Goal: Complete application form: Complete application form

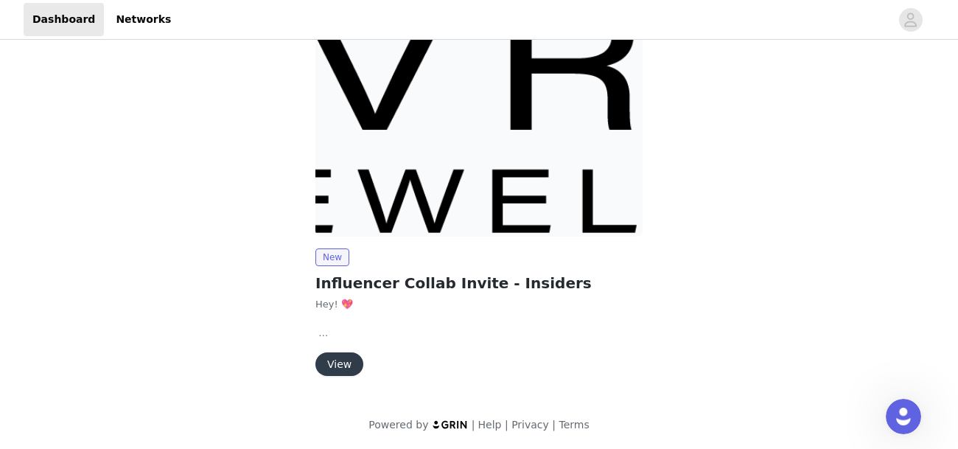
scroll to position [173, 0]
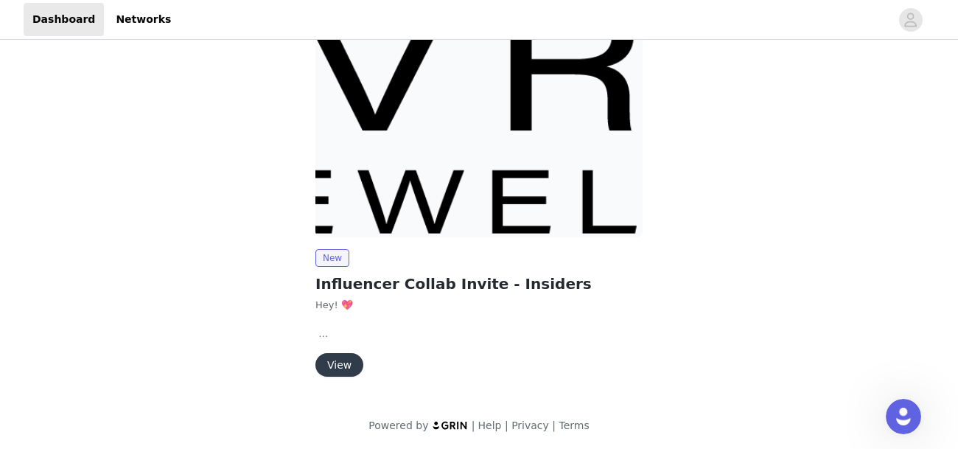
click at [346, 348] on div "New Influencer Collab Invite - Insiders Hey! 💖 We're so excited to collaborate …" at bounding box center [478, 312] width 327 height 127
click at [348, 357] on button "View" at bounding box center [339, 365] width 48 height 24
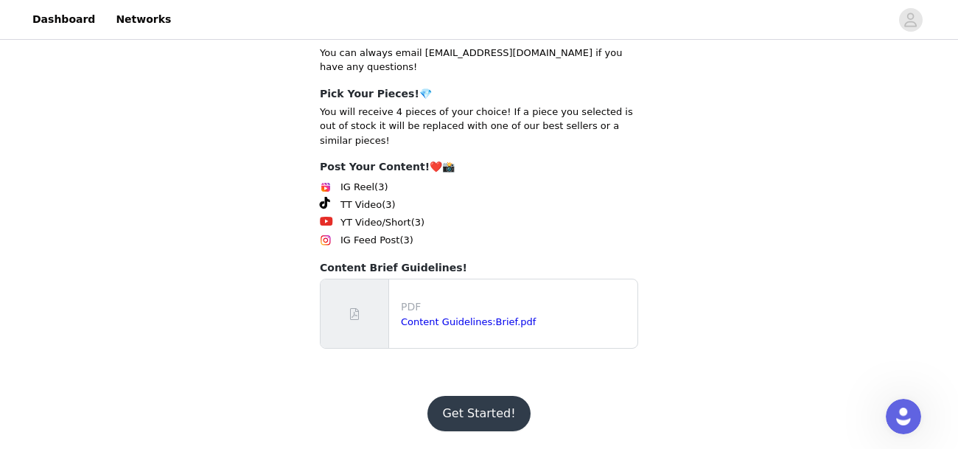
scroll to position [380, 0]
click at [470, 407] on button "Get Started!" at bounding box center [478, 413] width 102 height 35
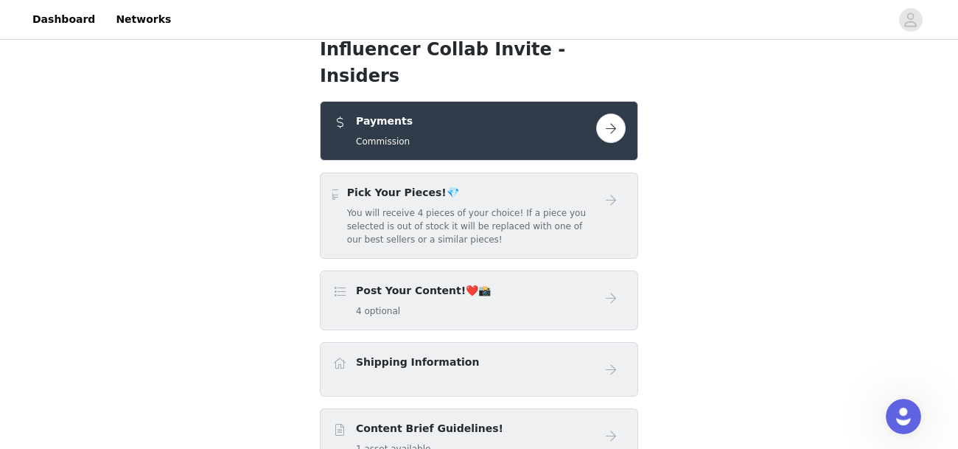
scroll to position [152, 0]
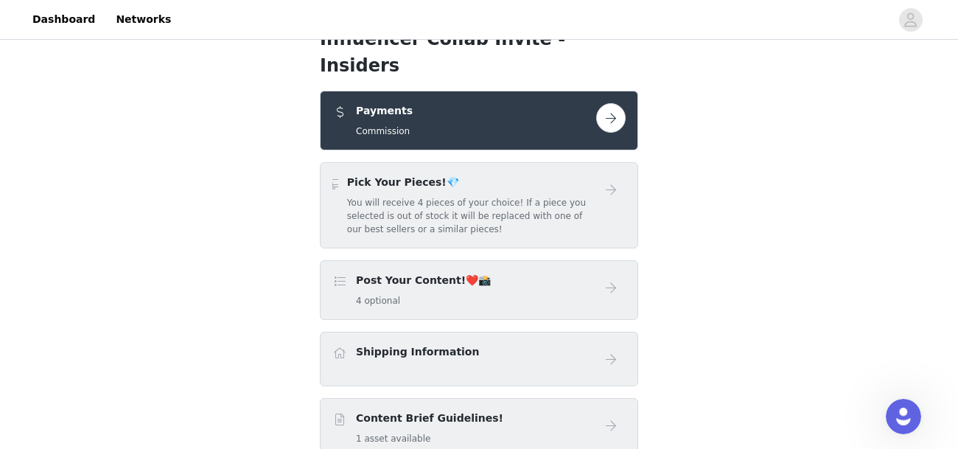
click at [609, 103] on button "button" at bounding box center [610, 117] width 29 height 29
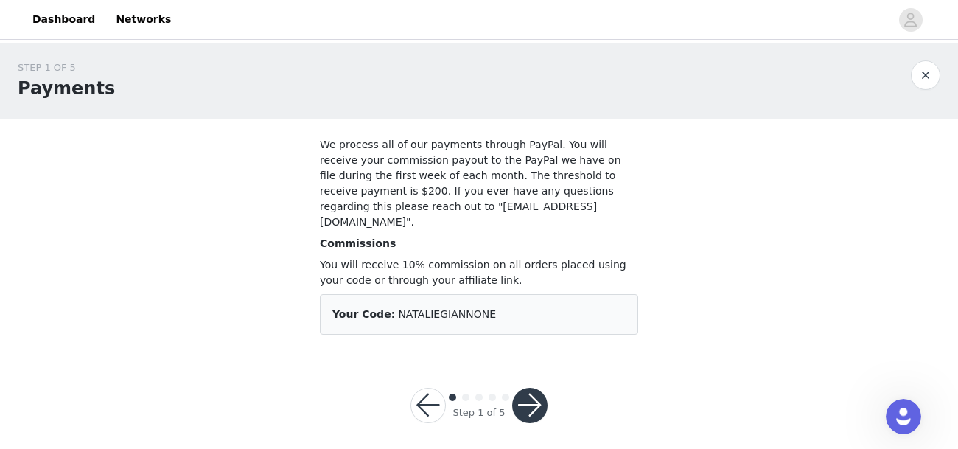
click at [536, 388] on button "button" at bounding box center [529, 405] width 35 height 35
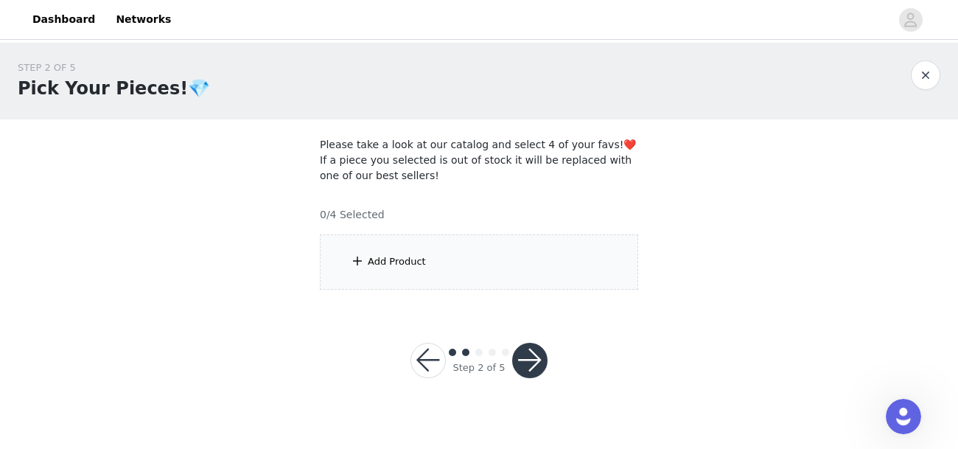
click at [371, 261] on div "Add Product" at bounding box center [397, 261] width 58 height 15
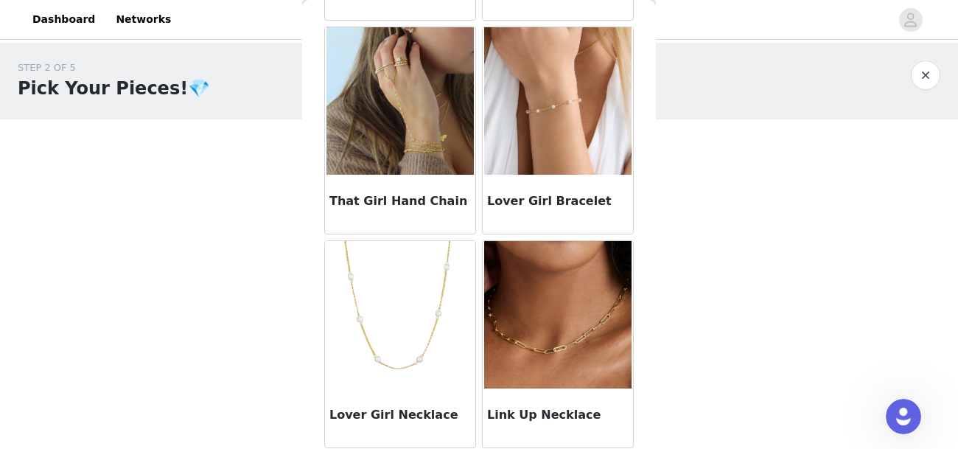
scroll to position [611, 0]
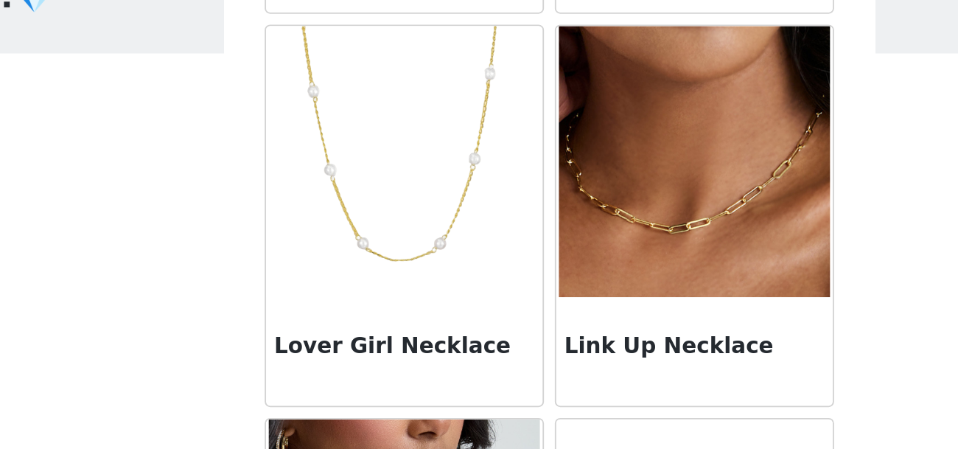
click at [394, 197] on img at bounding box center [399, 178] width 147 height 147
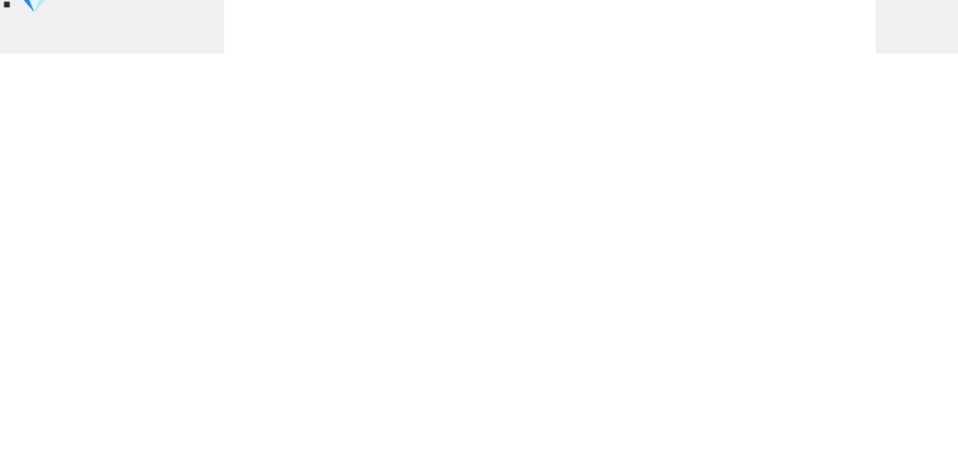
scroll to position [185, 0]
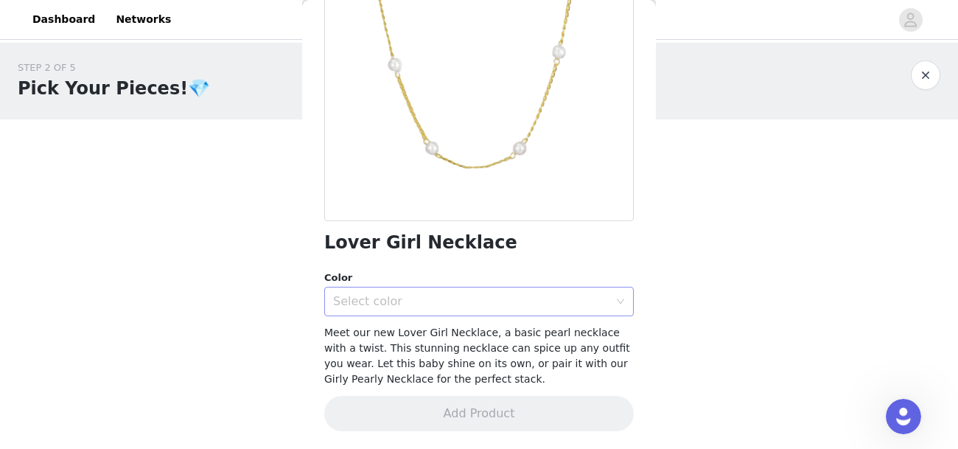
click at [410, 304] on div "Select color" at bounding box center [471, 301] width 276 height 15
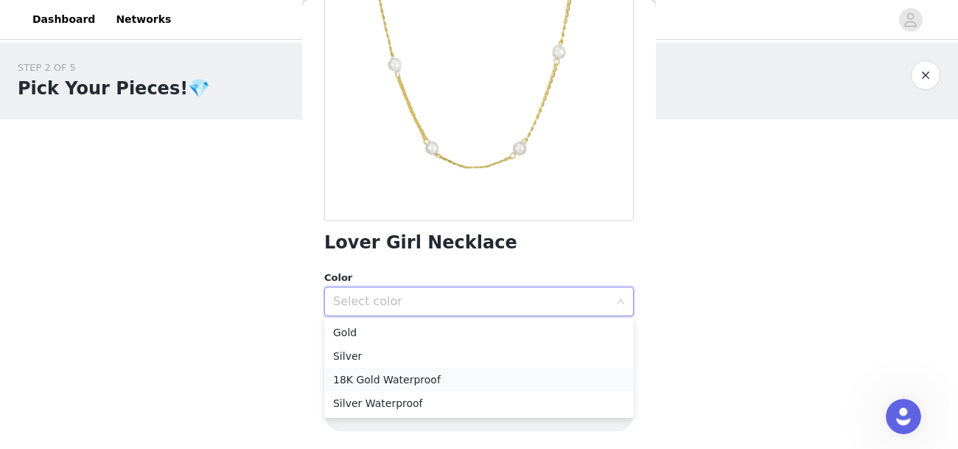
click at [412, 374] on li "18K Gold Waterproof" at bounding box center [478, 380] width 309 height 24
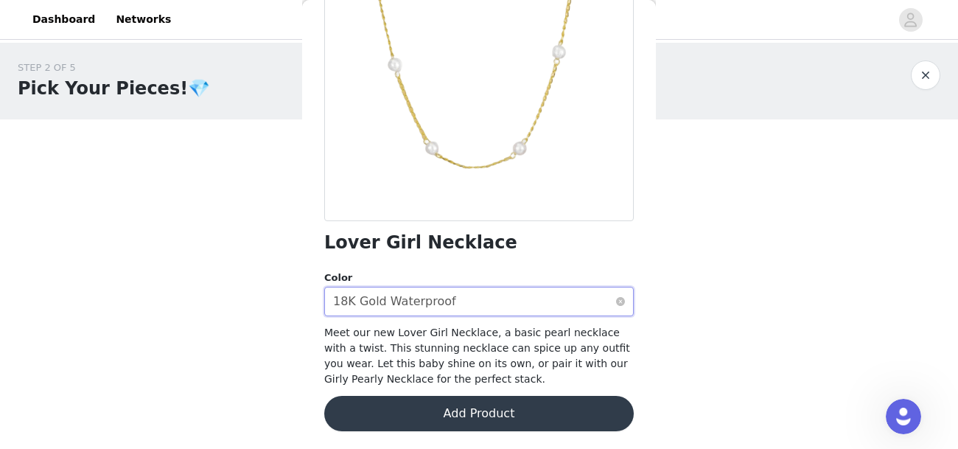
click at [446, 295] on div "Select color 18K Gold Waterproof" at bounding box center [474, 301] width 282 height 28
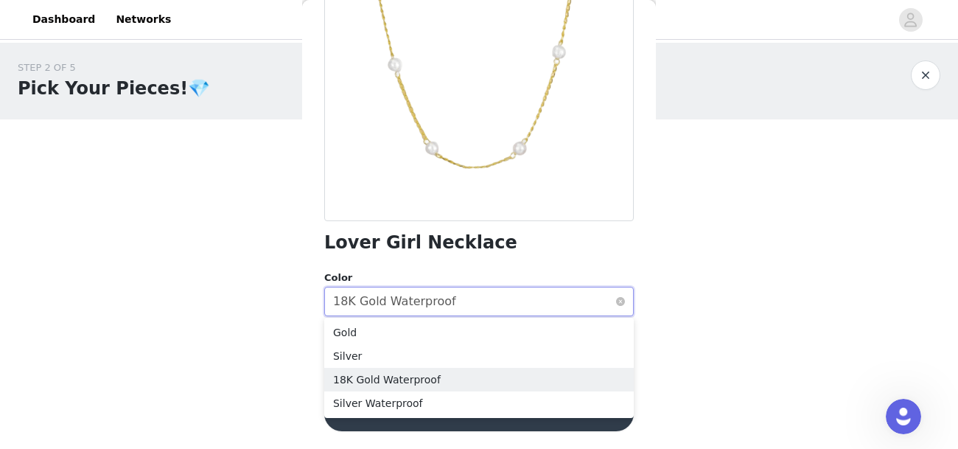
click at [446, 295] on div "Select color 18K Gold Waterproof" at bounding box center [474, 301] width 282 height 28
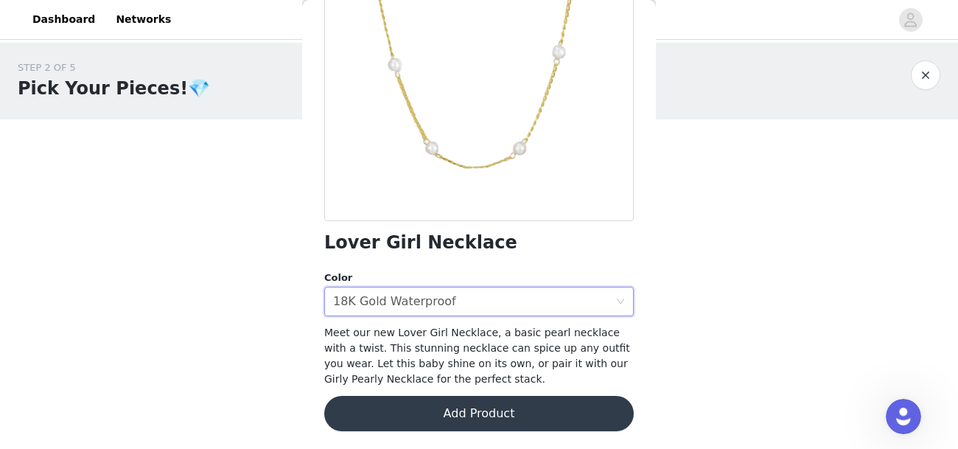
click at [494, 397] on button "Add Product" at bounding box center [478, 413] width 309 height 35
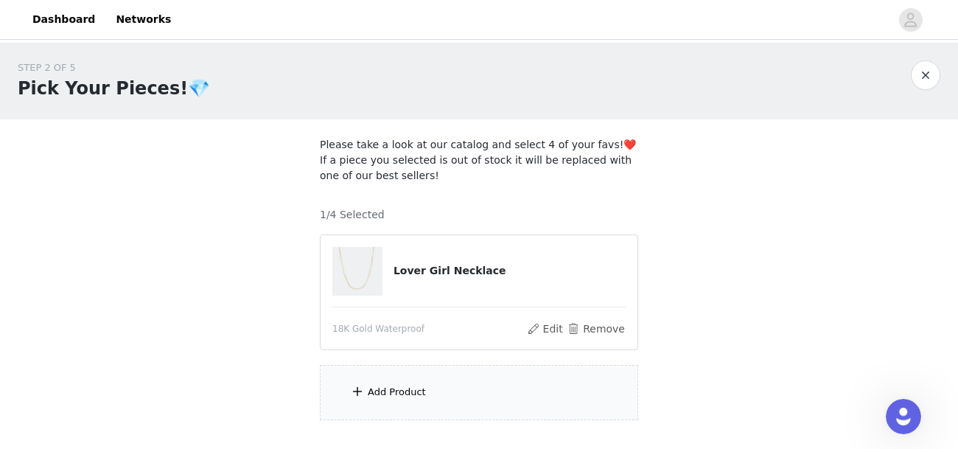
click at [470, 378] on div "Add Product" at bounding box center [479, 392] width 318 height 55
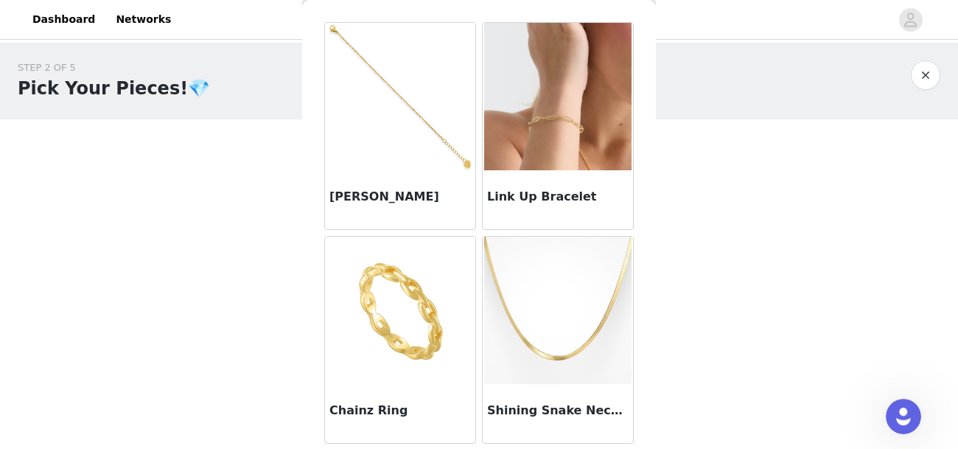
scroll to position [52, 0]
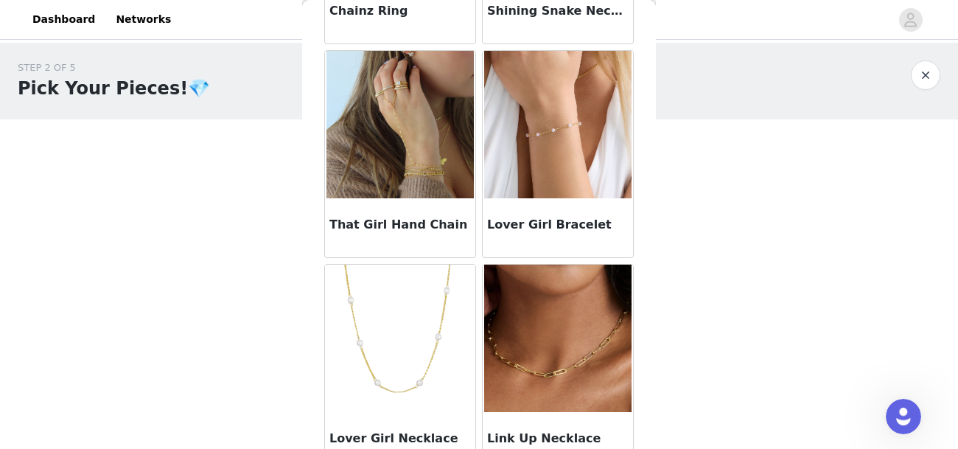
click at [570, 144] on img at bounding box center [557, 124] width 147 height 147
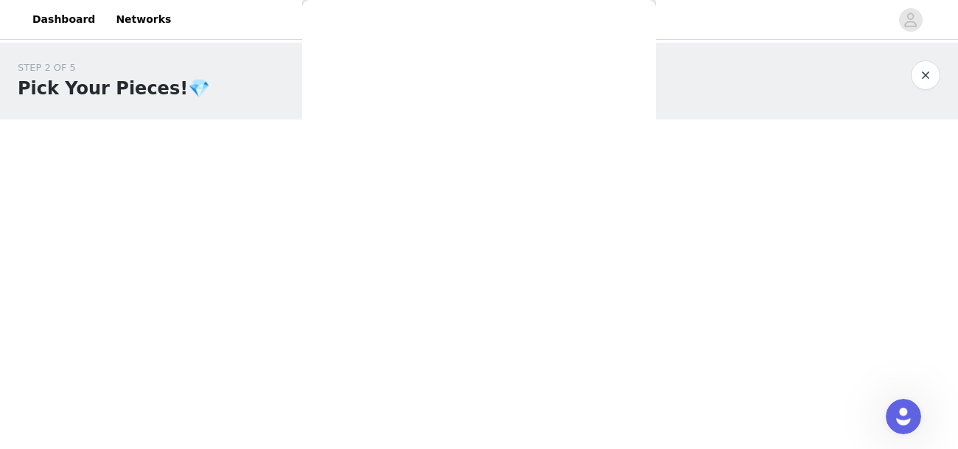
scroll to position [232, 0]
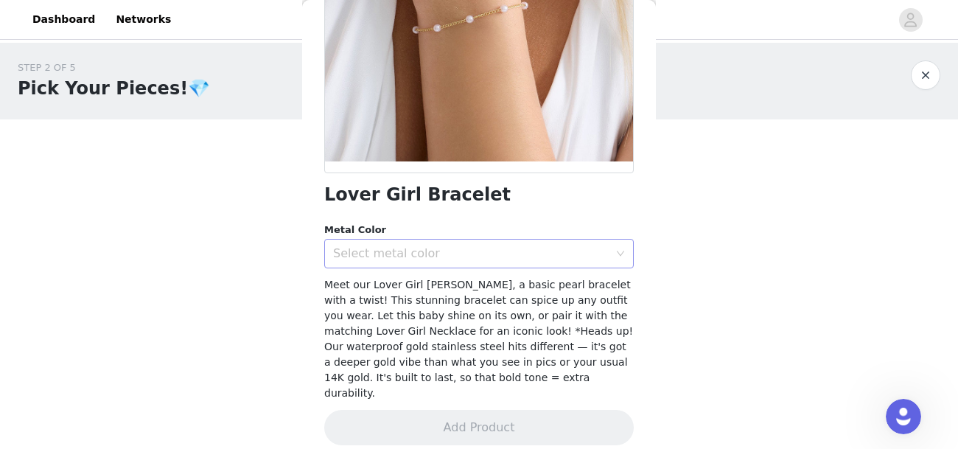
click at [485, 248] on div "Select metal color" at bounding box center [471, 253] width 276 height 15
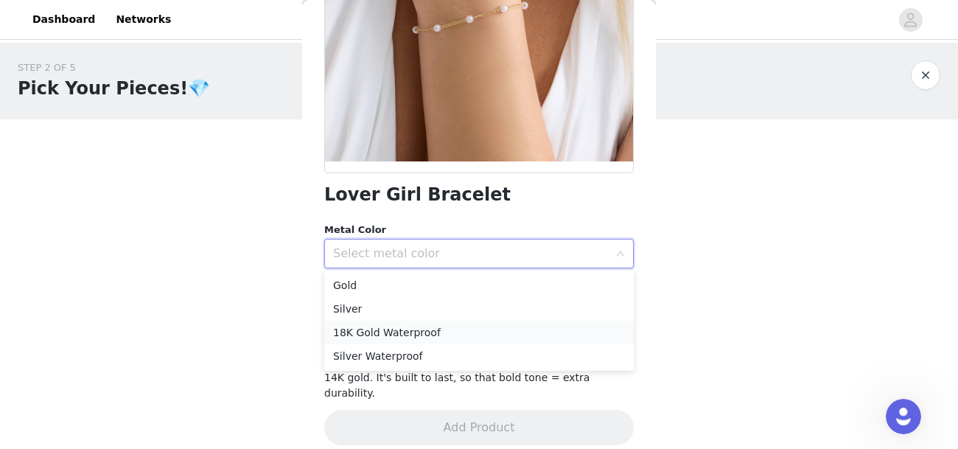
click at [406, 337] on li "18K Gold Waterproof" at bounding box center [478, 333] width 309 height 24
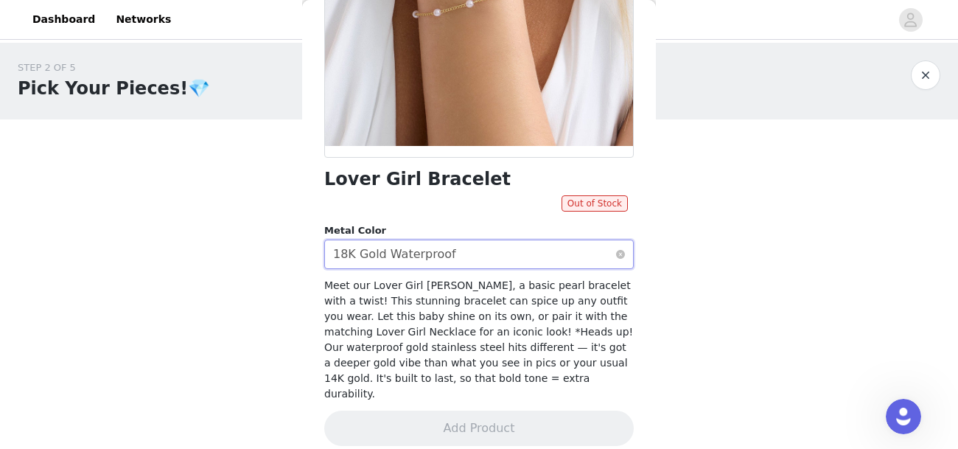
scroll to position [0, 0]
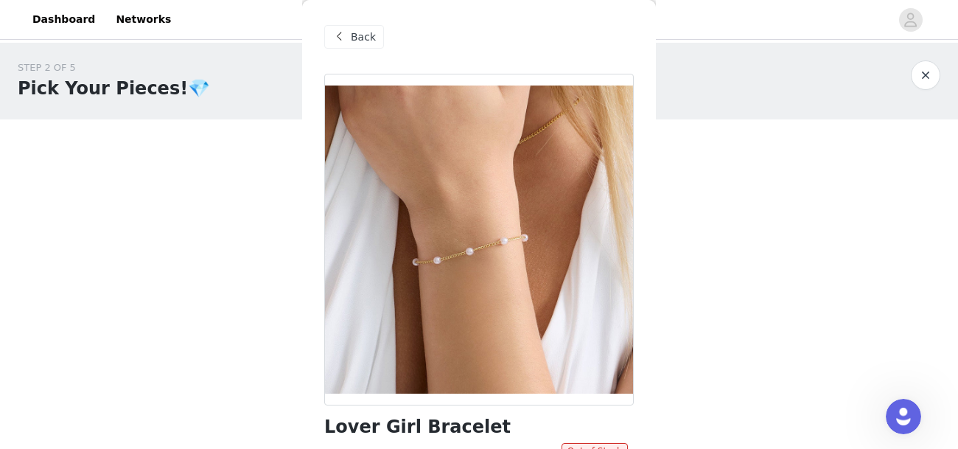
click at [358, 34] on span "Back" at bounding box center [363, 36] width 25 height 15
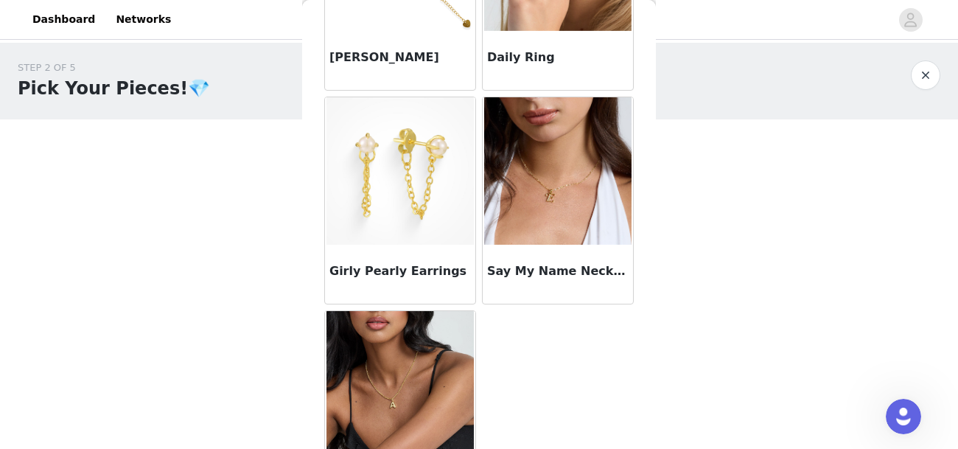
scroll to position [1258, 0]
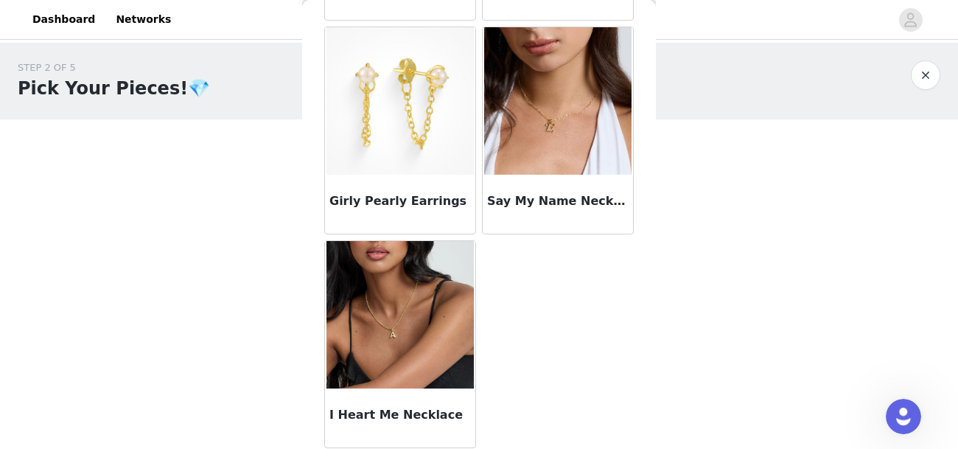
click at [425, 354] on img at bounding box center [399, 314] width 147 height 147
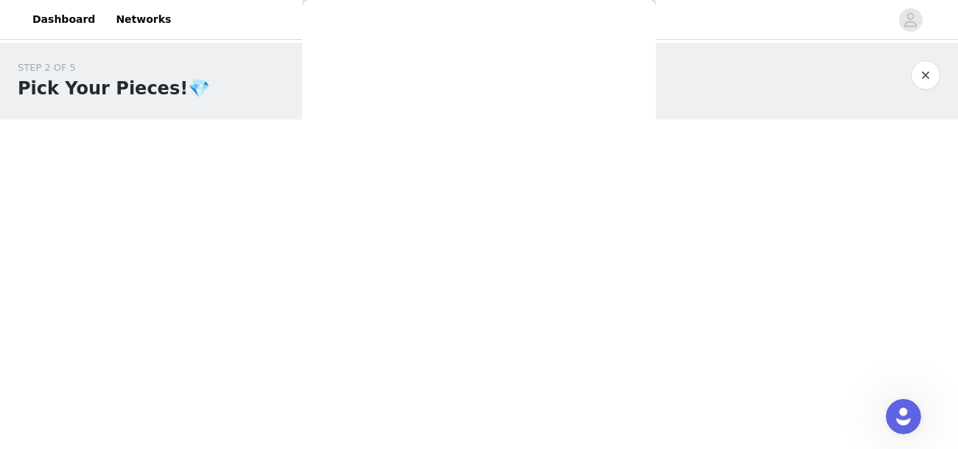
scroll to position [283, 0]
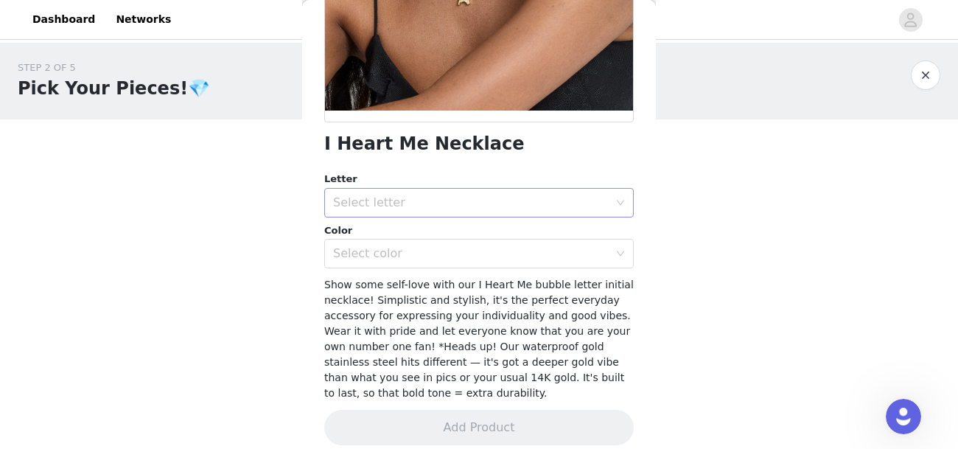
click at [404, 213] on div "Select letter" at bounding box center [474, 203] width 282 height 28
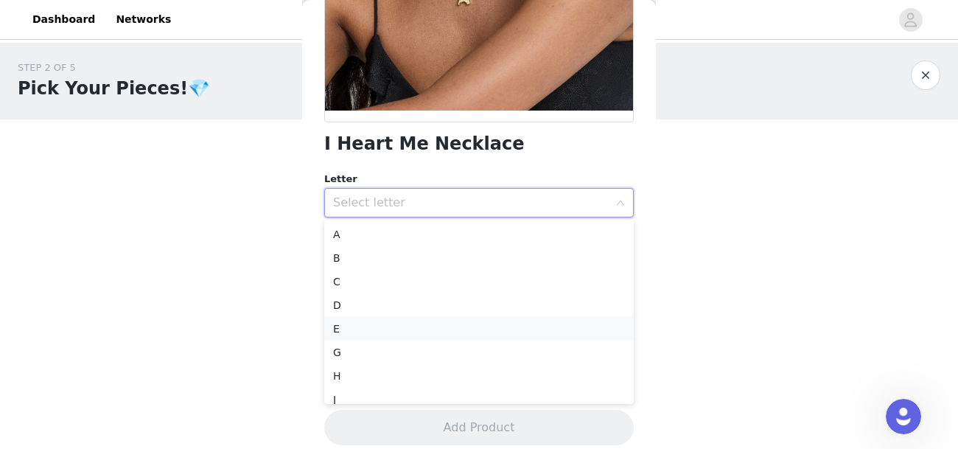
scroll to position [198, 0]
click at [367, 297] on li "N" at bounding box center [478, 296] width 309 height 24
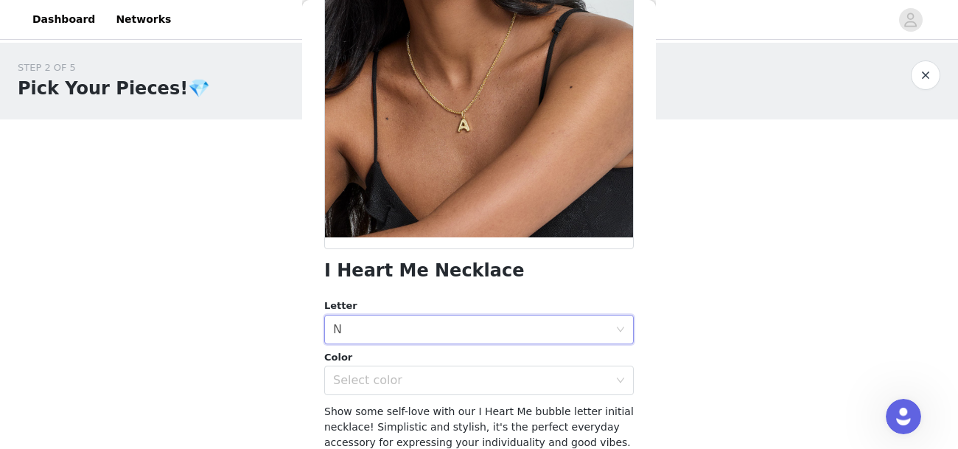
scroll to position [161, 0]
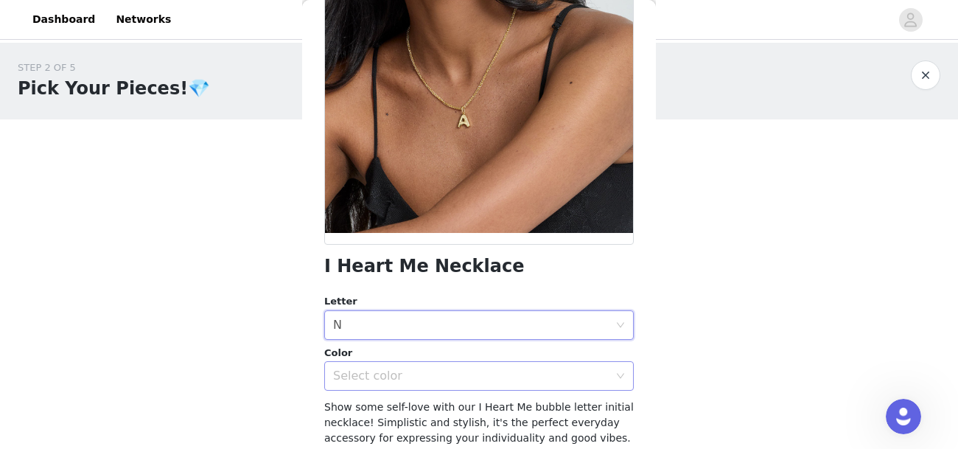
click at [383, 365] on div "Select color" at bounding box center [474, 376] width 282 height 28
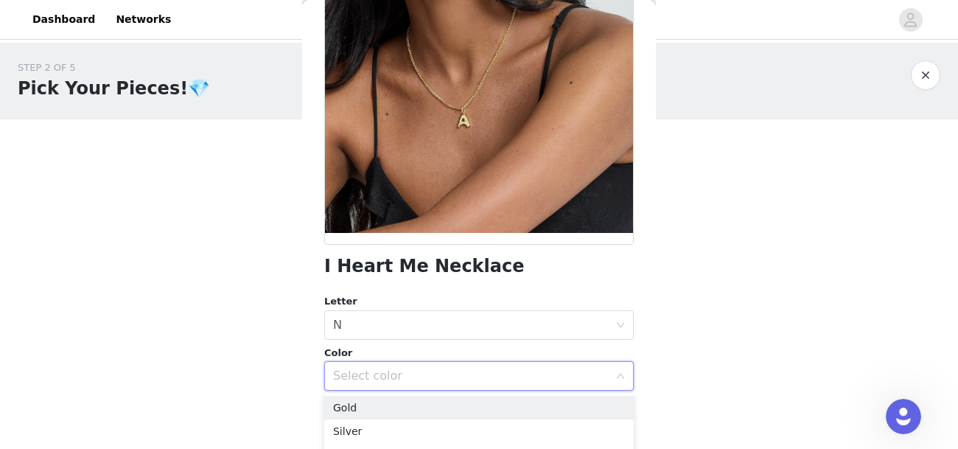
scroll to position [283, 0]
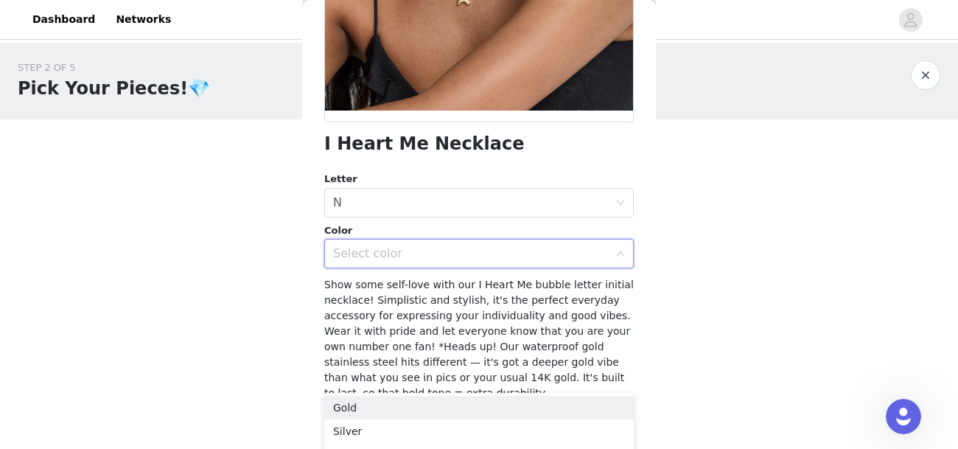
click at [357, 256] on div "Select color" at bounding box center [471, 253] width 276 height 15
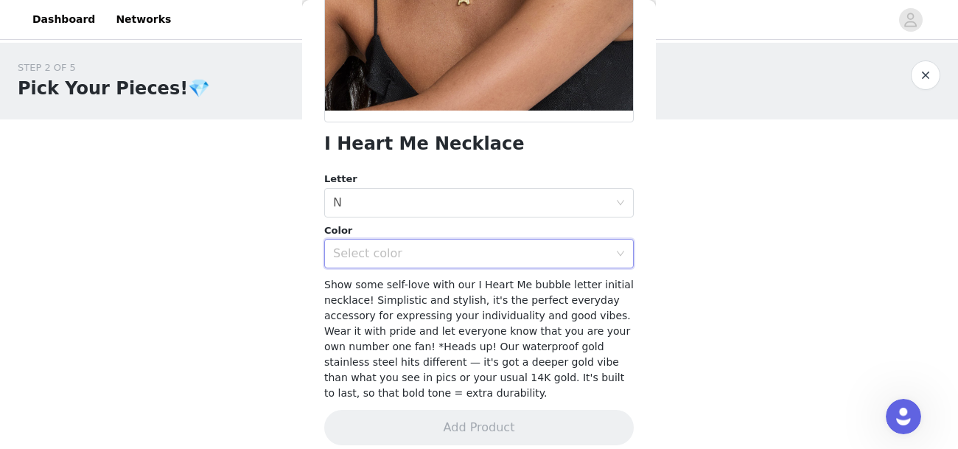
click at [357, 256] on div "Select color" at bounding box center [471, 253] width 276 height 15
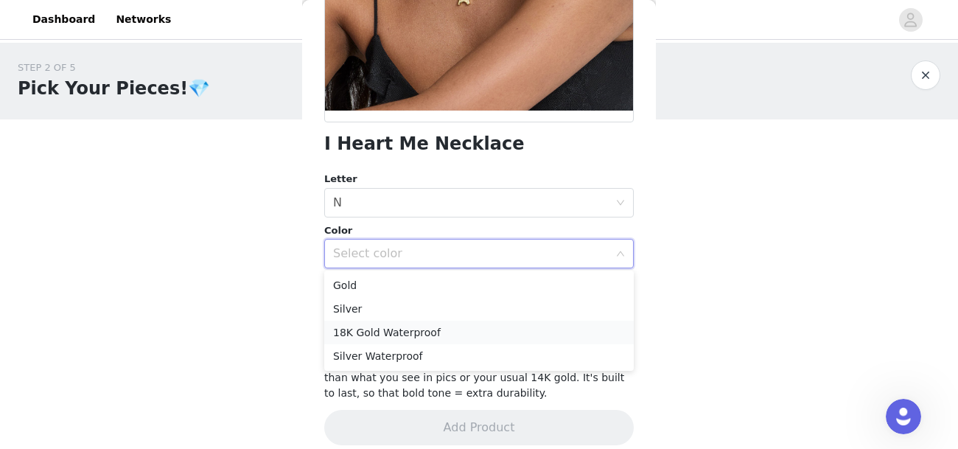
click at [386, 330] on li "18K Gold Waterproof" at bounding box center [478, 333] width 309 height 24
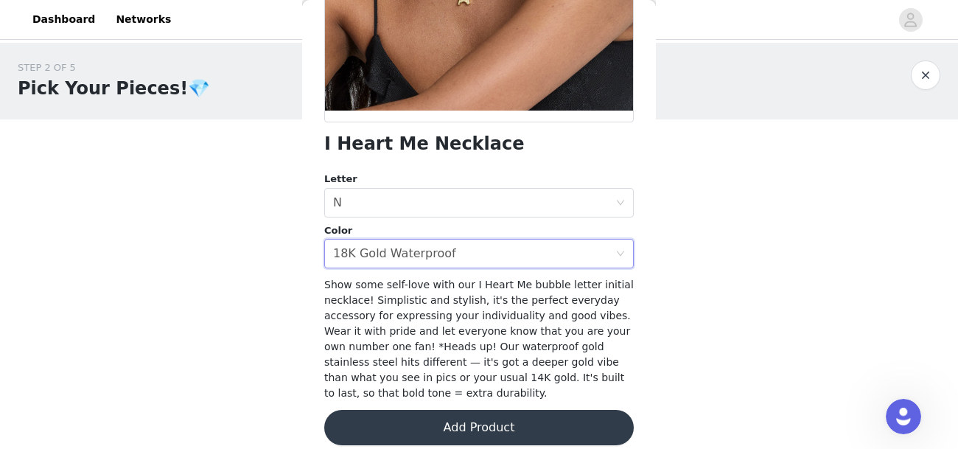
click at [435, 414] on button "Add Product" at bounding box center [478, 427] width 309 height 35
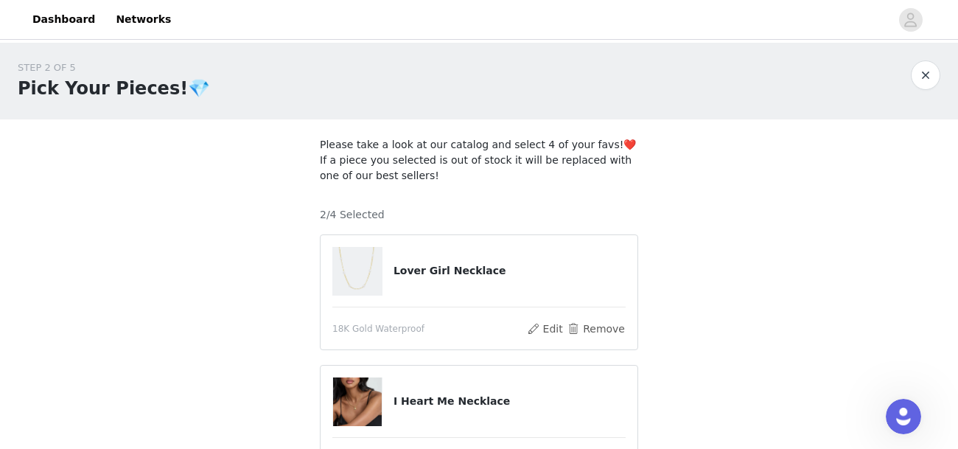
scroll to position [127, 0]
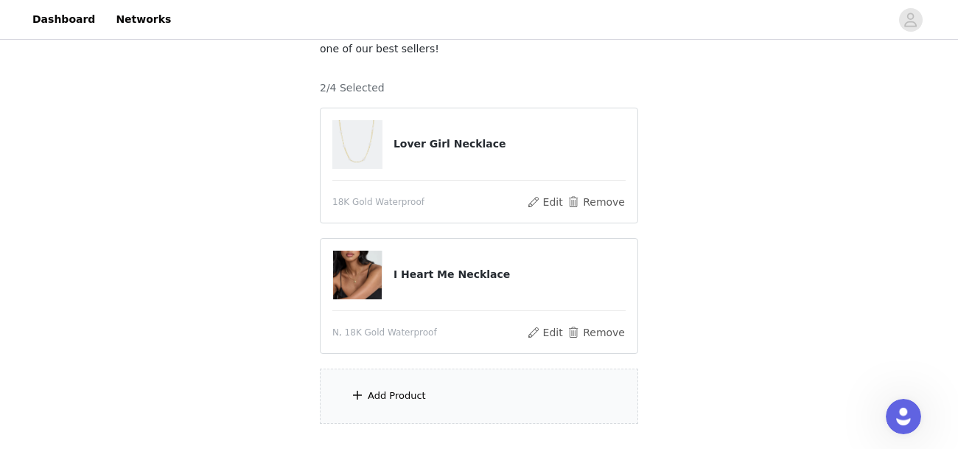
click at [428, 385] on div "Add Product" at bounding box center [479, 395] width 318 height 55
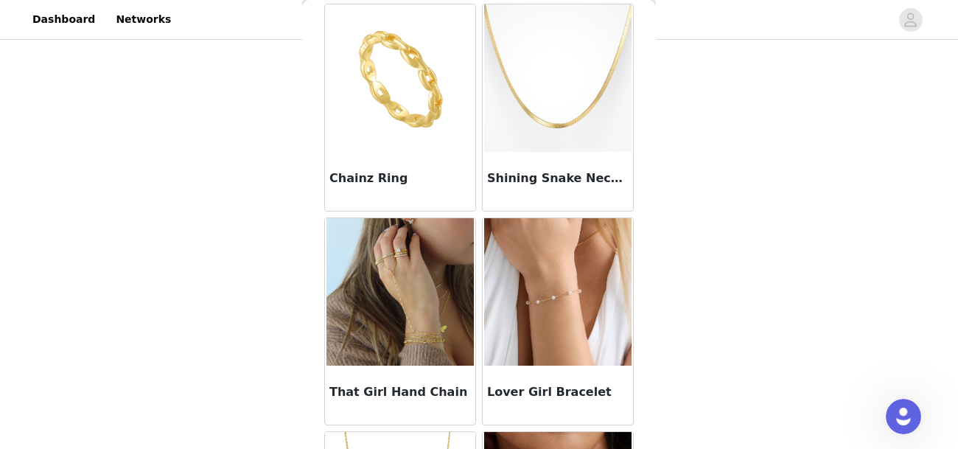
click at [434, 290] on img at bounding box center [399, 291] width 147 height 147
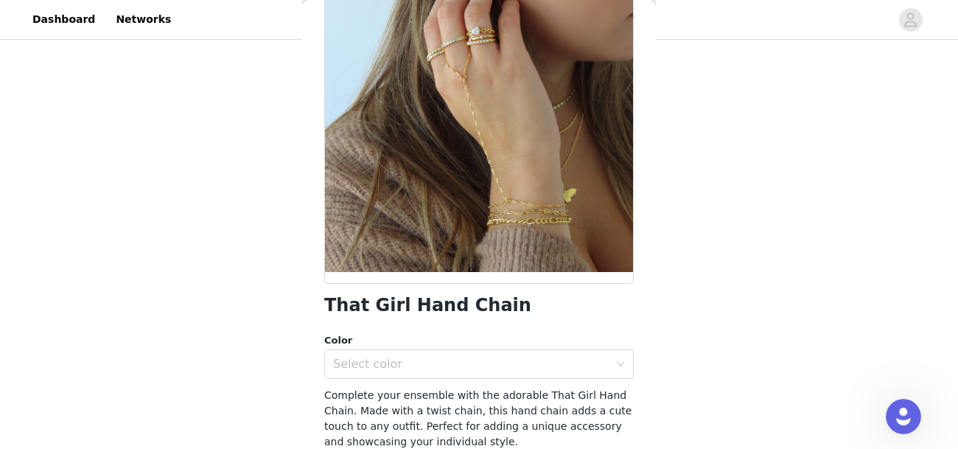
scroll to position [119, 0]
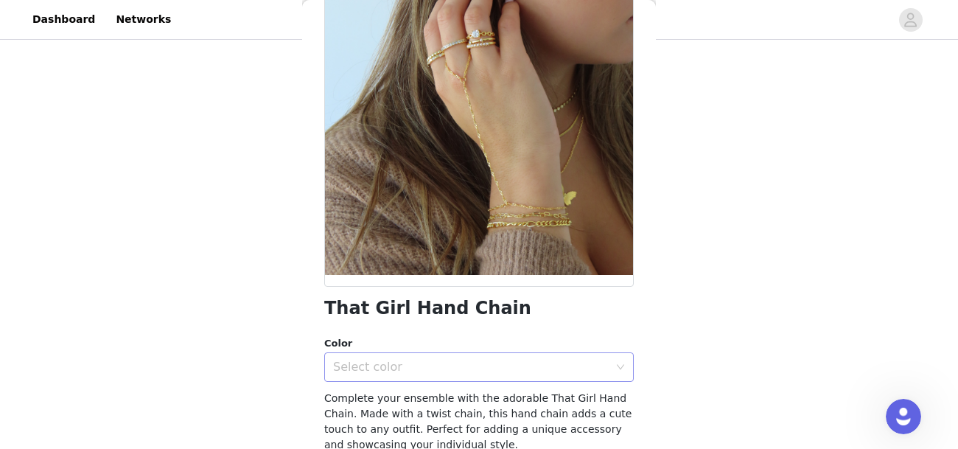
click at [475, 374] on div "Select color" at bounding box center [474, 367] width 282 height 28
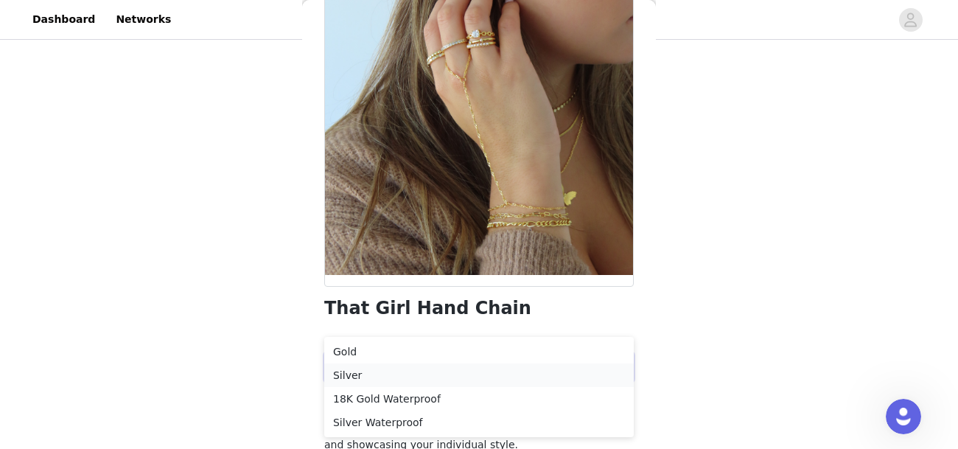
scroll to position [174, 0]
click at [387, 402] on li "18K Gold Waterproof" at bounding box center [478, 399] width 309 height 24
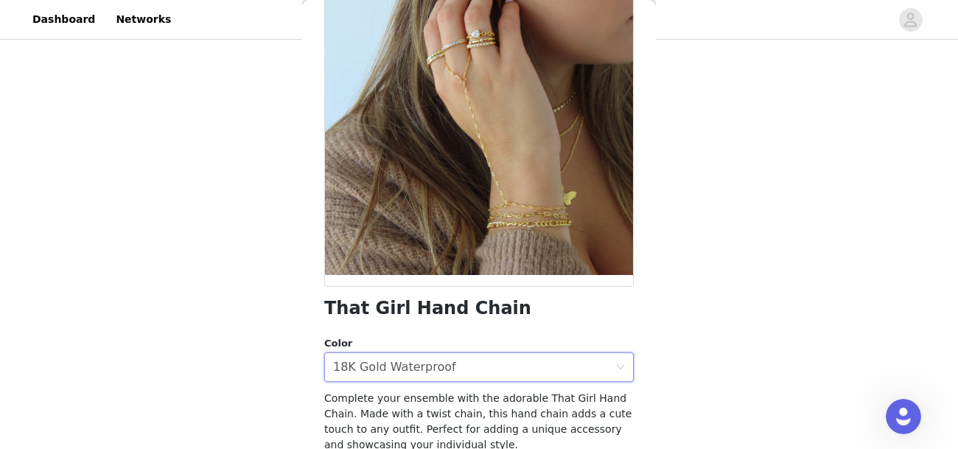
scroll to position [185, 0]
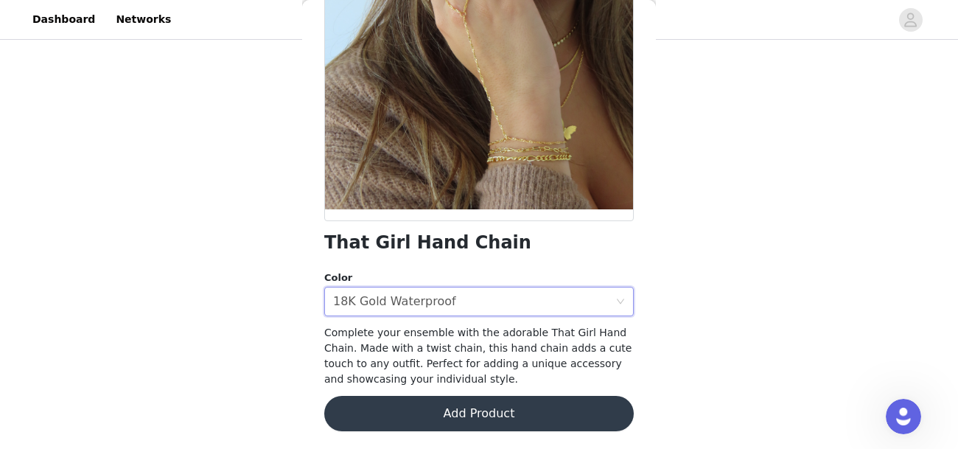
click at [387, 402] on button "Add Product" at bounding box center [478, 413] width 309 height 35
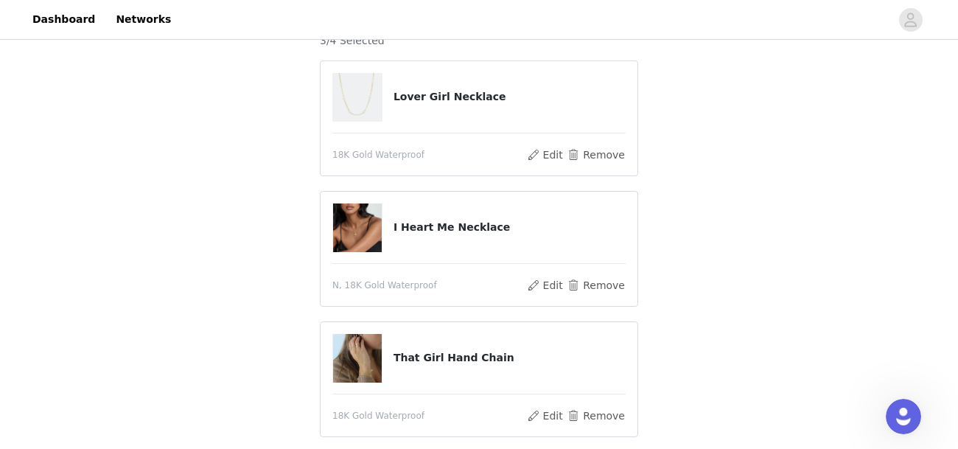
scroll to position [354, 0]
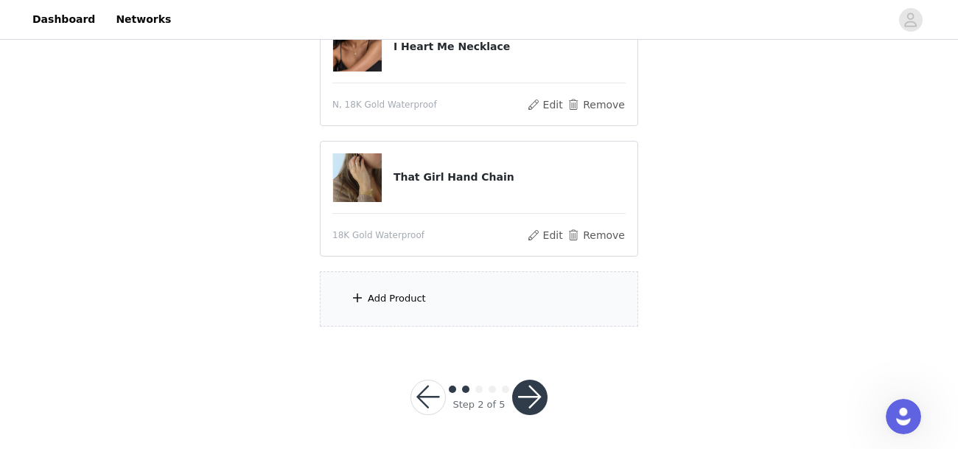
click at [418, 344] on footer "Step 2 of 5" at bounding box center [479, 397] width 208 height 106
click at [396, 315] on div "Add Product" at bounding box center [479, 298] width 318 height 55
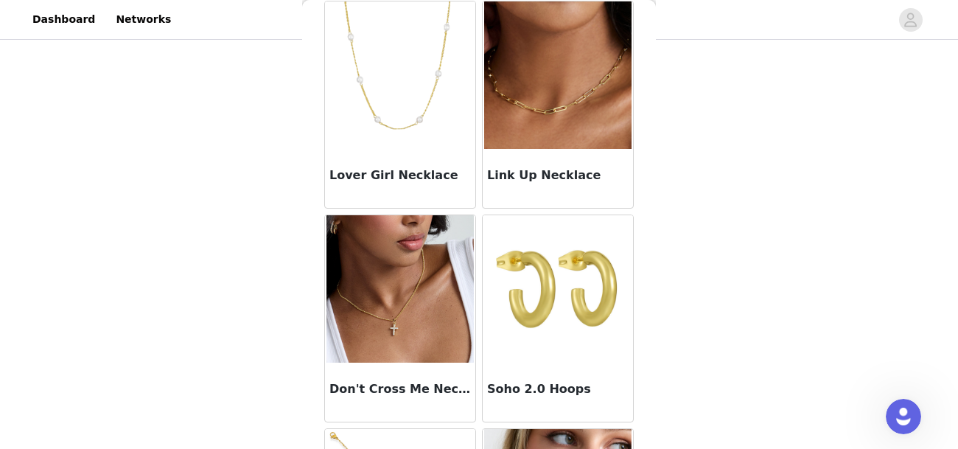
scroll to position [856, 0]
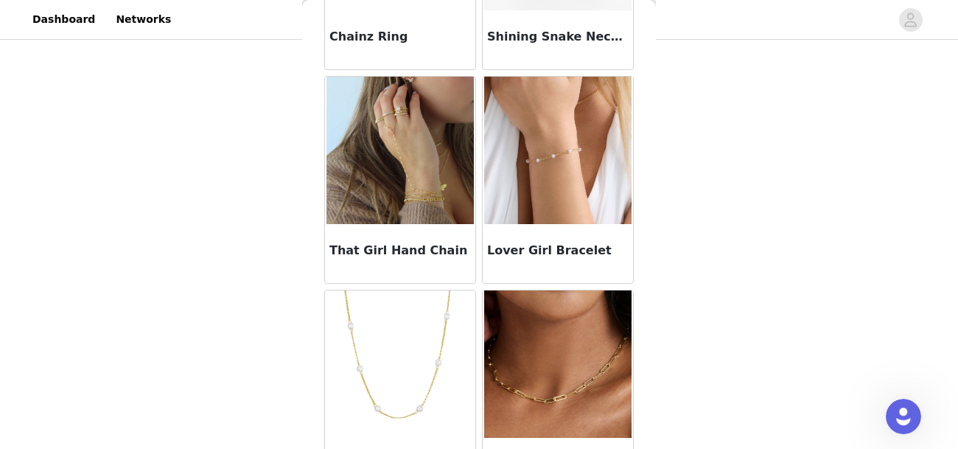
click at [577, 192] on img at bounding box center [557, 150] width 147 height 147
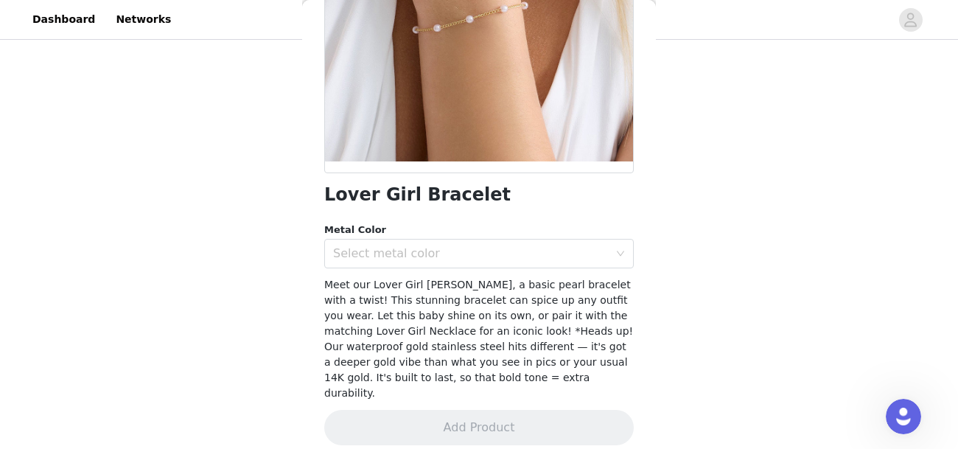
scroll to position [231, 0]
click at [544, 240] on div "Select metal color" at bounding box center [474, 254] width 282 height 28
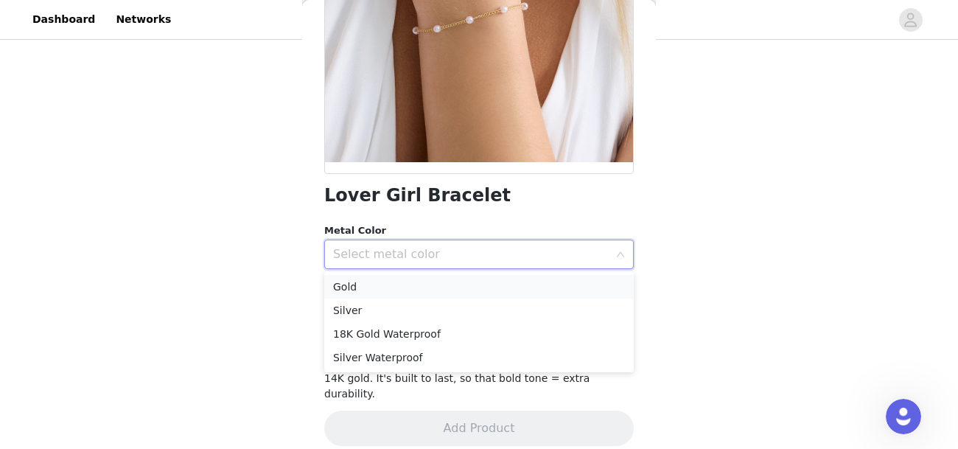
click at [376, 289] on li "Gold" at bounding box center [478, 287] width 309 height 24
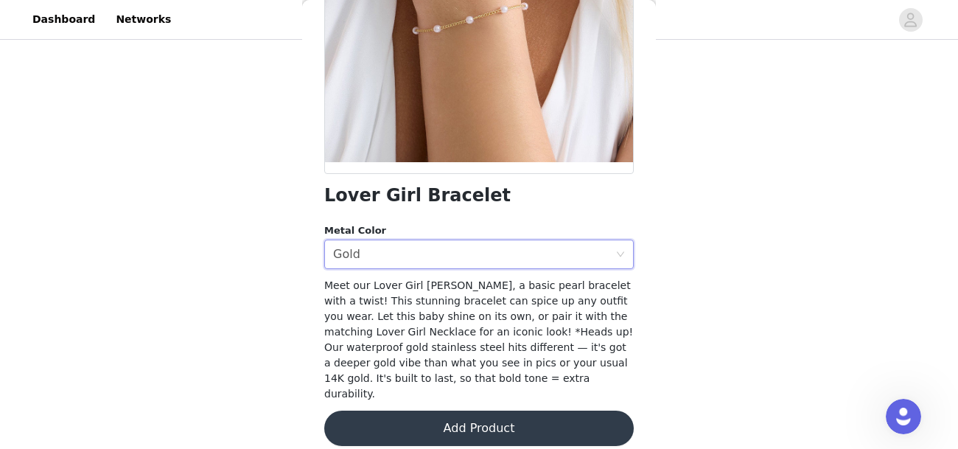
click at [455, 421] on button "Add Product" at bounding box center [478, 427] width 309 height 35
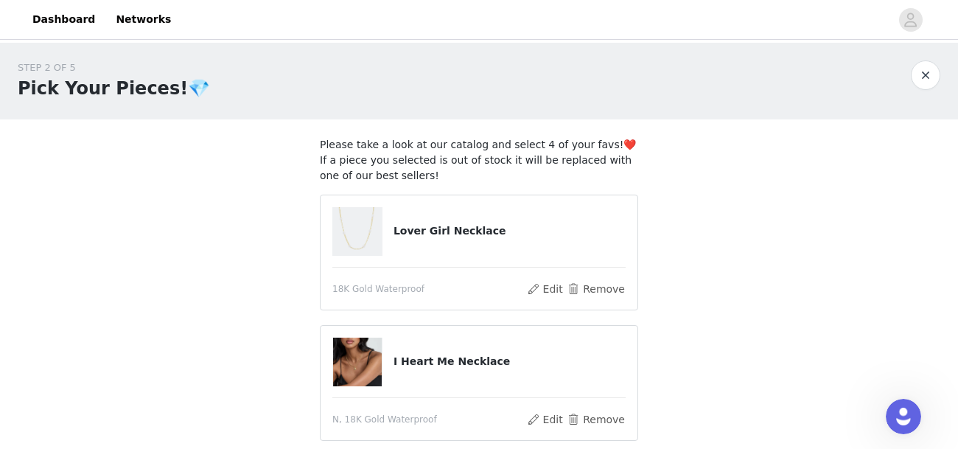
scroll to position [390, 0]
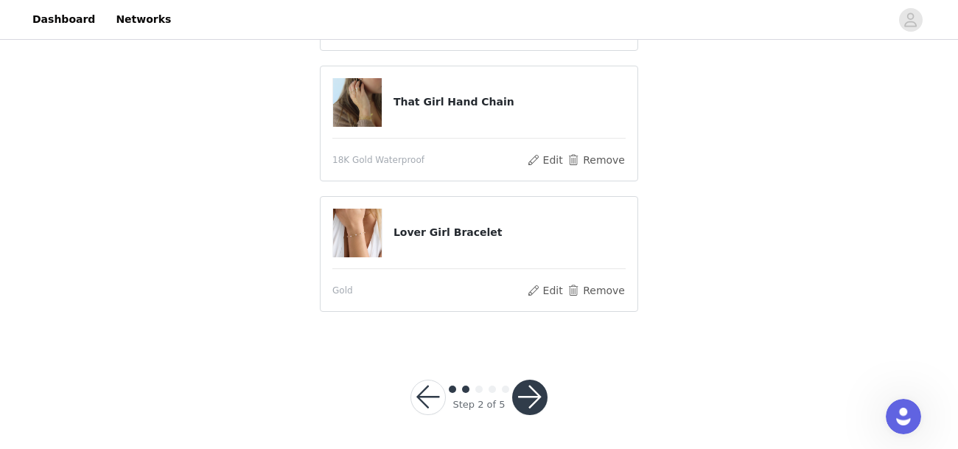
click at [530, 398] on button "button" at bounding box center [529, 396] width 35 height 35
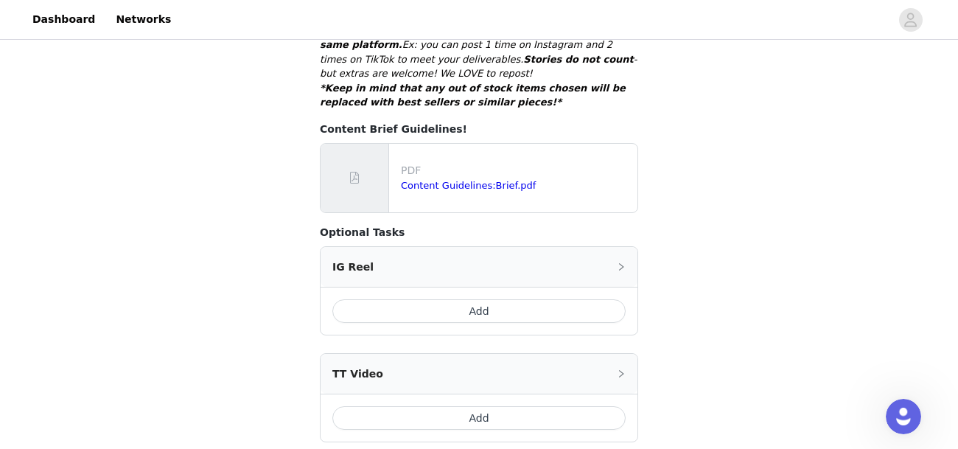
scroll to position [827, 0]
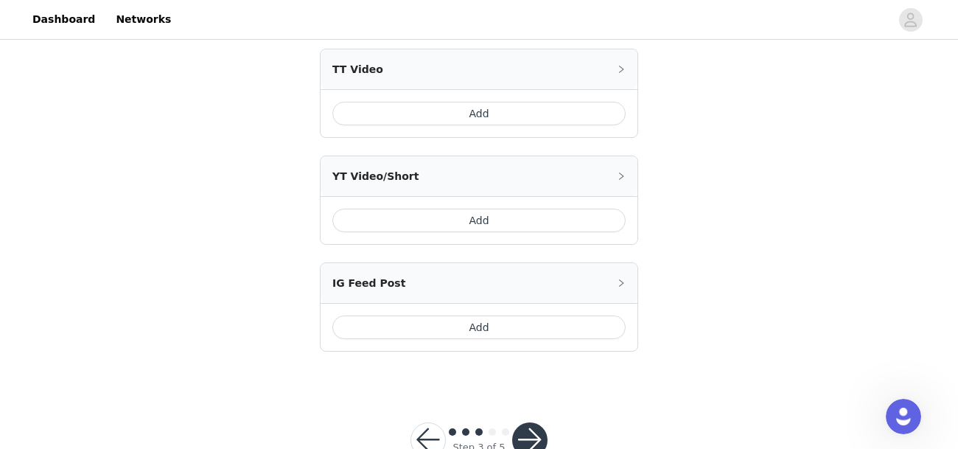
click at [527, 422] on button "button" at bounding box center [529, 439] width 35 height 35
click at [525, 422] on button "button" at bounding box center [529, 439] width 35 height 35
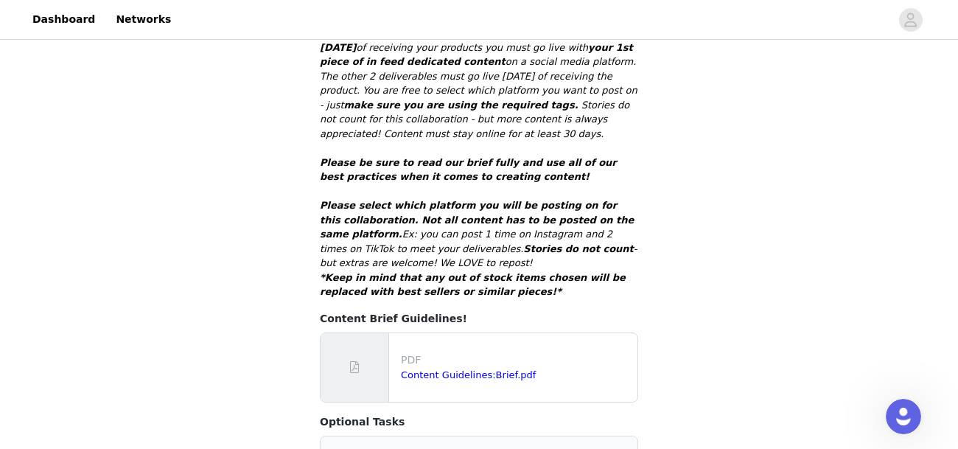
scroll to position [328, 0]
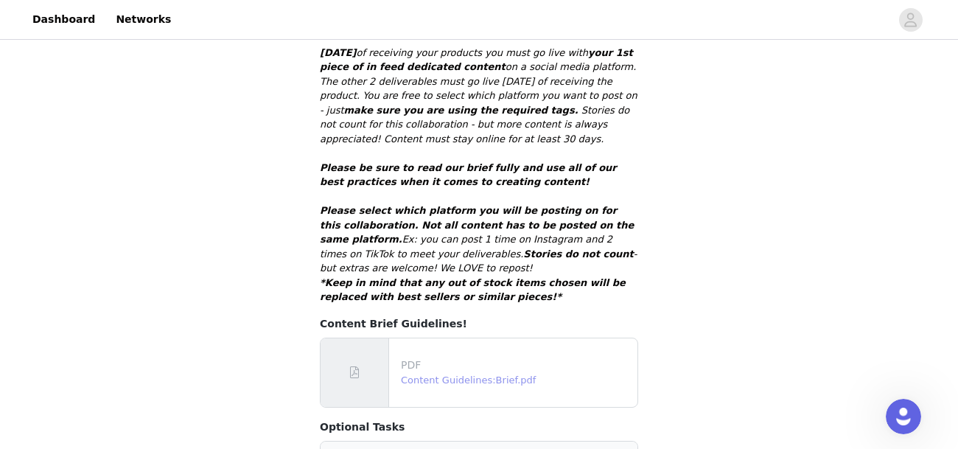
click at [482, 374] on link "Content Guidelines:Brief.pdf" at bounding box center [468, 379] width 135 height 11
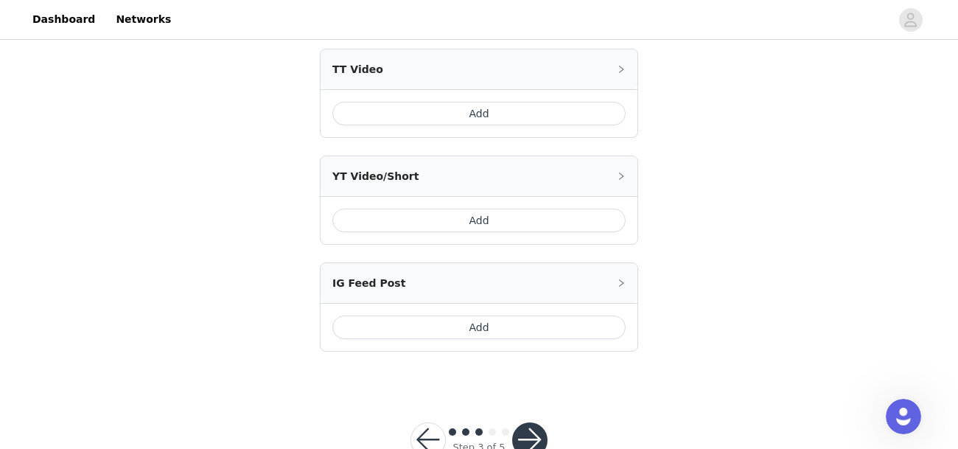
click at [529, 422] on button "button" at bounding box center [529, 439] width 35 height 35
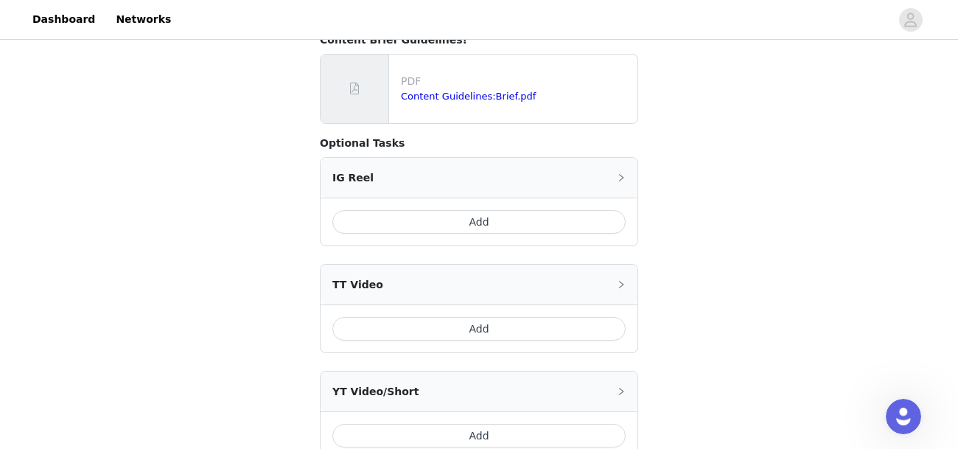
scroll to position [603, 0]
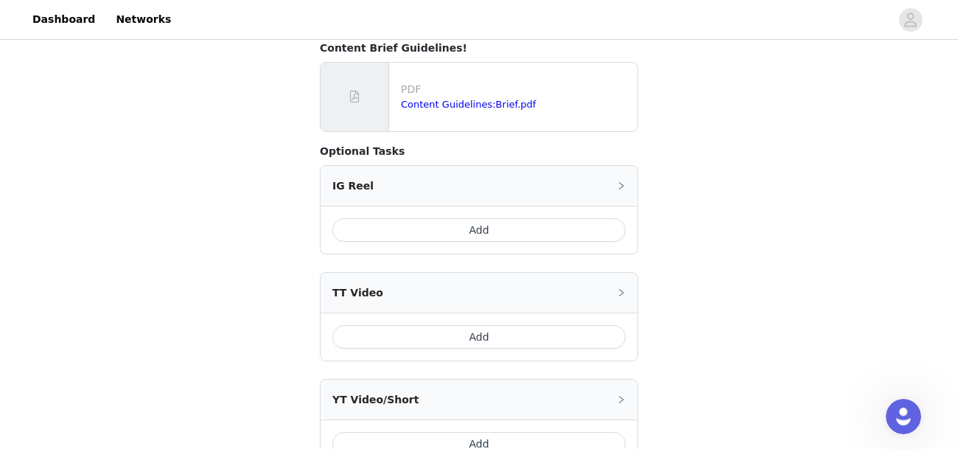
click at [462, 325] on button "Add" at bounding box center [478, 337] width 293 height 24
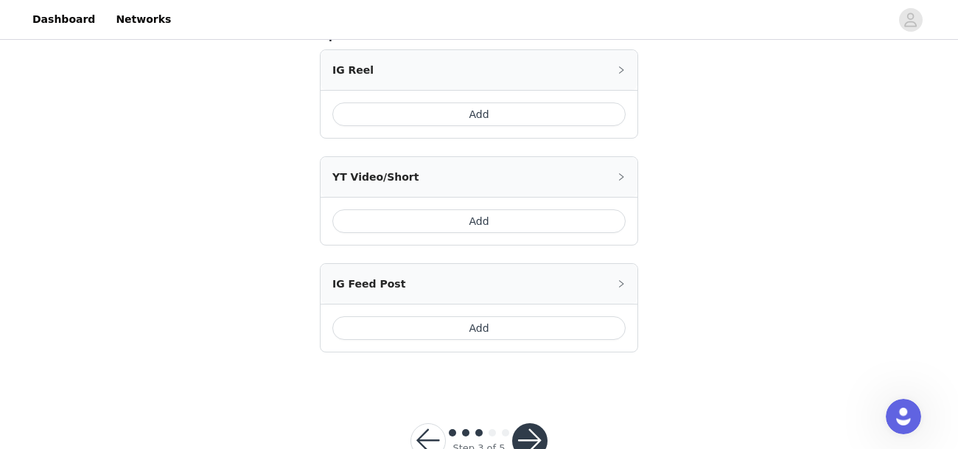
scroll to position [886, 0]
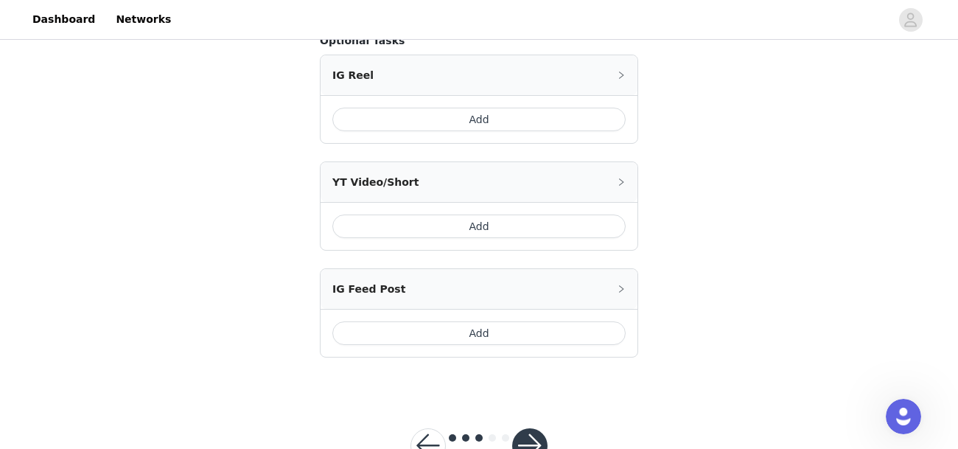
click at [534, 428] on button "button" at bounding box center [529, 445] width 35 height 35
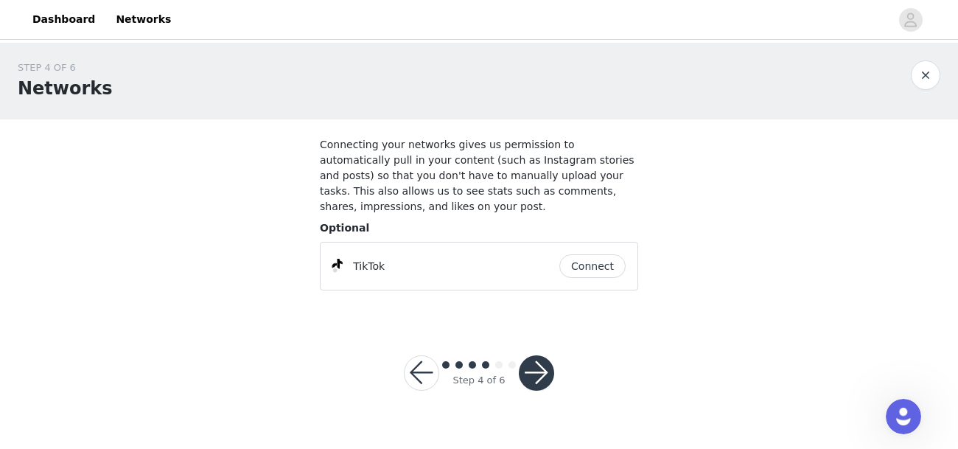
click at [547, 355] on div at bounding box center [536, 372] width 35 height 35
click at [543, 355] on button "button" at bounding box center [536, 372] width 35 height 35
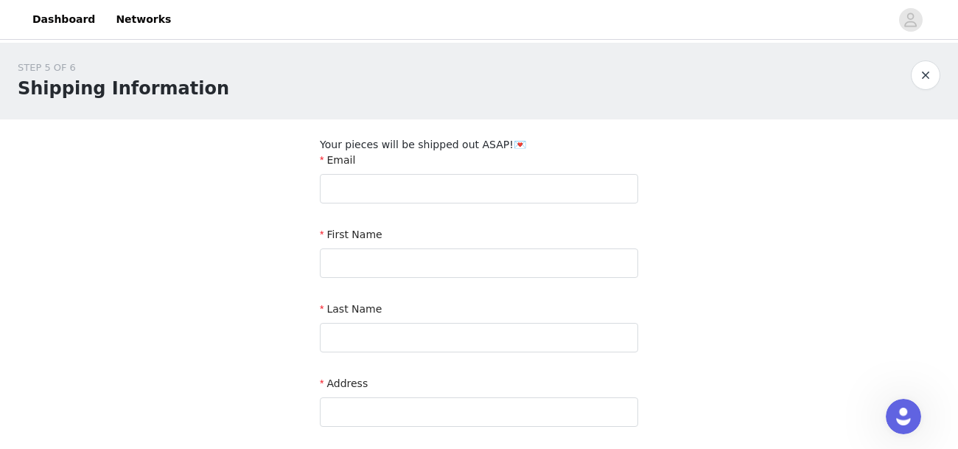
scroll to position [12, 0]
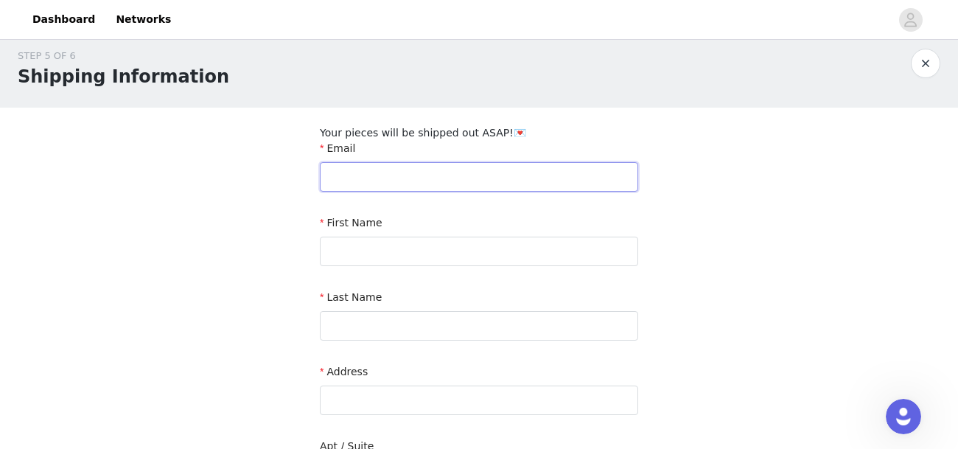
click at [444, 171] on input "text" at bounding box center [479, 176] width 318 height 29
type input "nataliegiannone1@gmail.com"
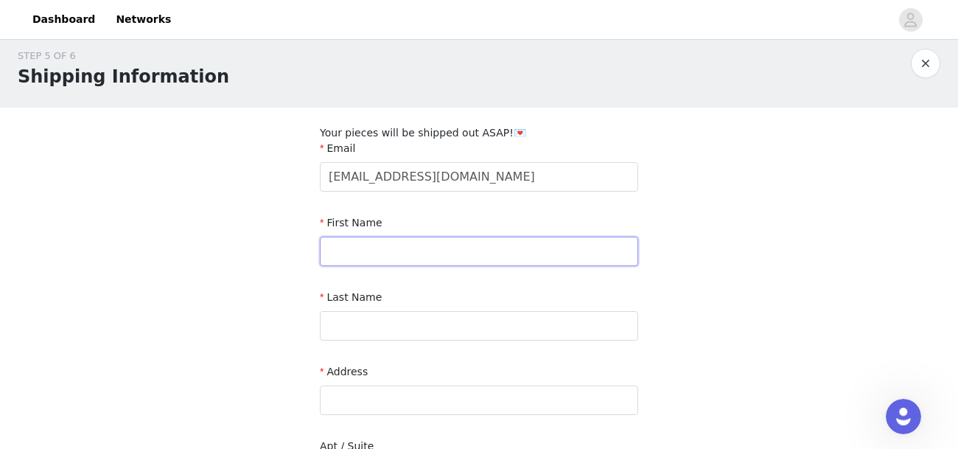
click at [476, 250] on input "text" at bounding box center [479, 251] width 318 height 29
type input "[PERSON_NAME]"
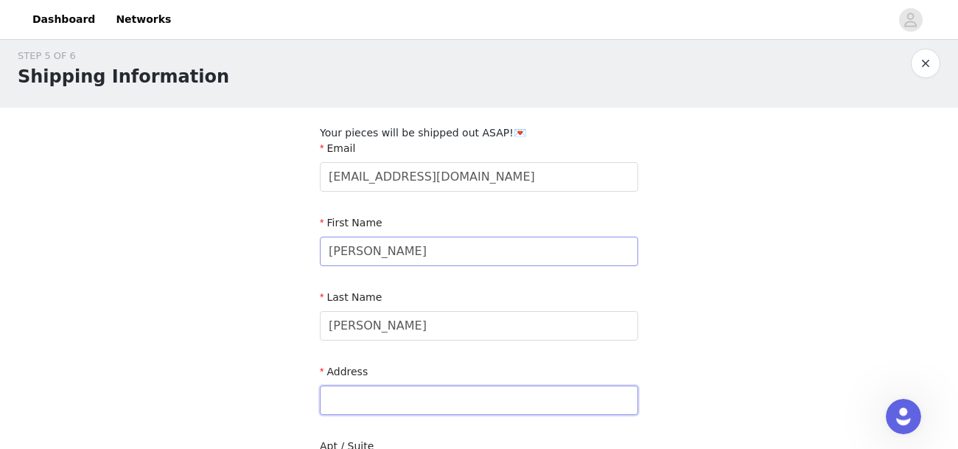
type input "[STREET_ADDRESS][PERSON_NAME]"
type input "[GEOGRAPHIC_DATA]"
type input "77025"
type input "2816356939"
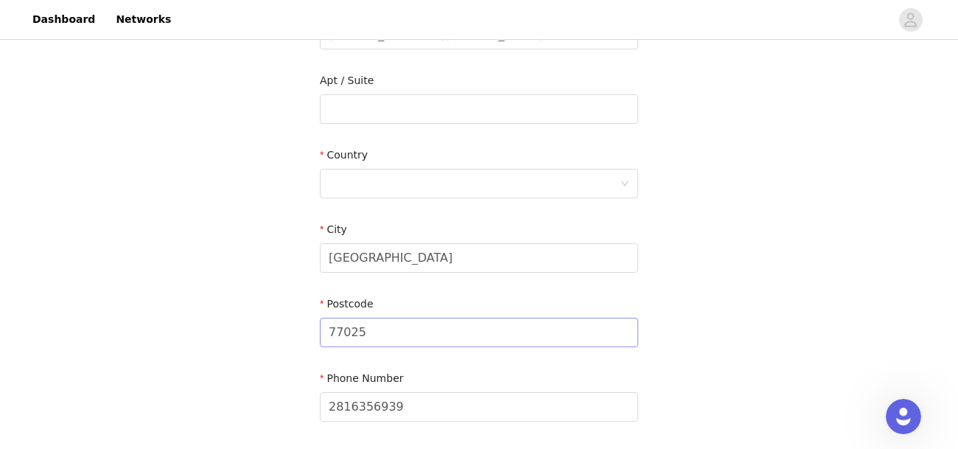
scroll to position [380, 0]
click at [432, 219] on div "City" at bounding box center [479, 229] width 318 height 21
click at [403, 197] on div "Country" at bounding box center [479, 172] width 318 height 57
click at [389, 185] on div at bounding box center [474, 181] width 291 height 28
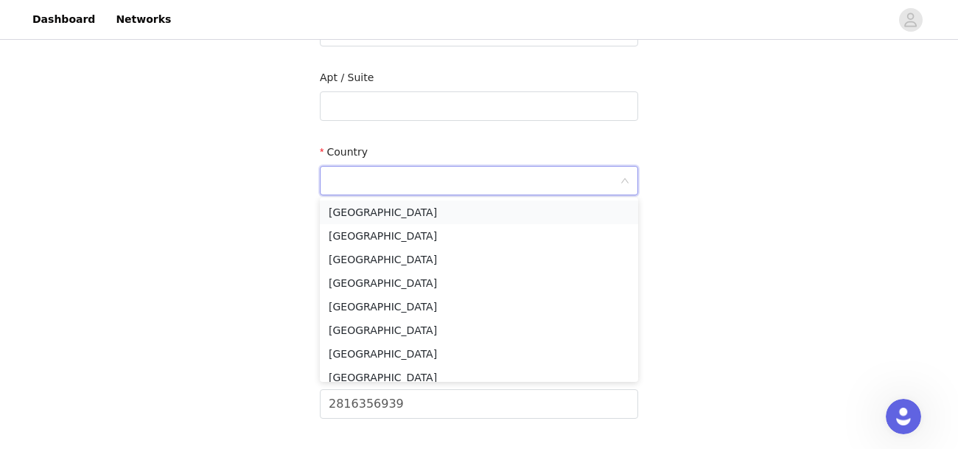
click at [396, 212] on li "[GEOGRAPHIC_DATA]" at bounding box center [479, 212] width 318 height 24
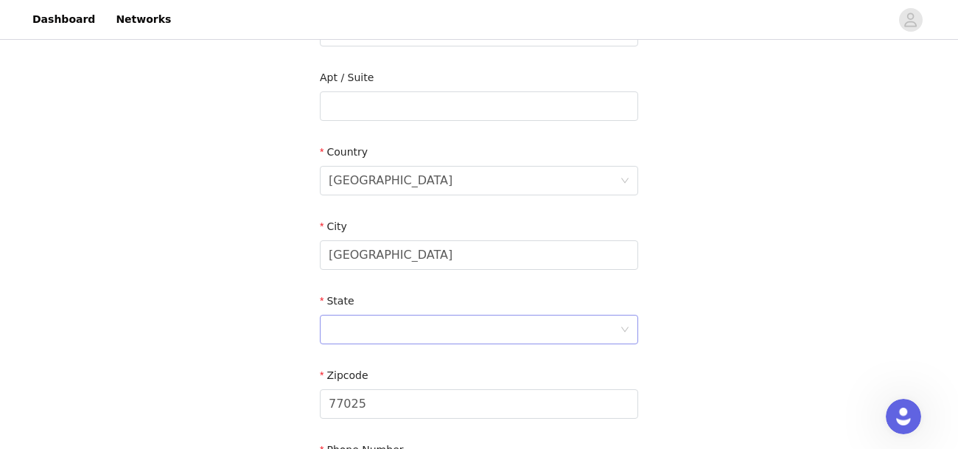
scroll to position [570, 0]
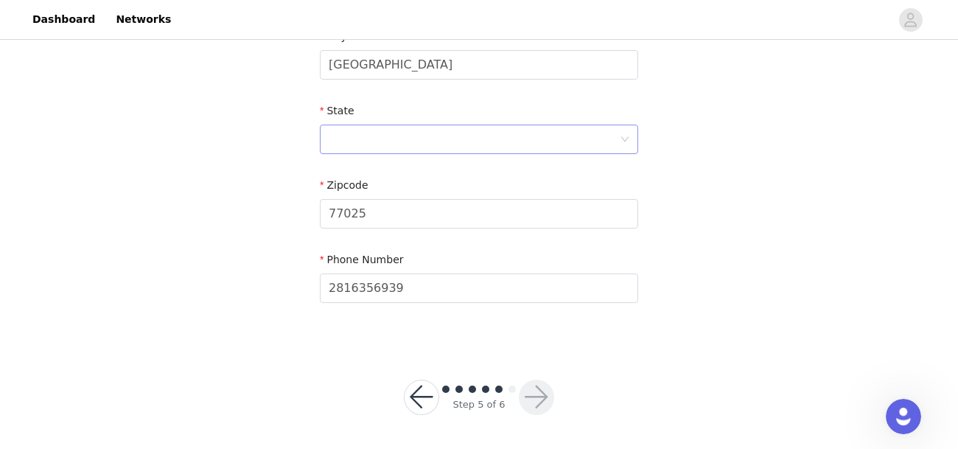
click at [374, 137] on div at bounding box center [474, 139] width 291 height 28
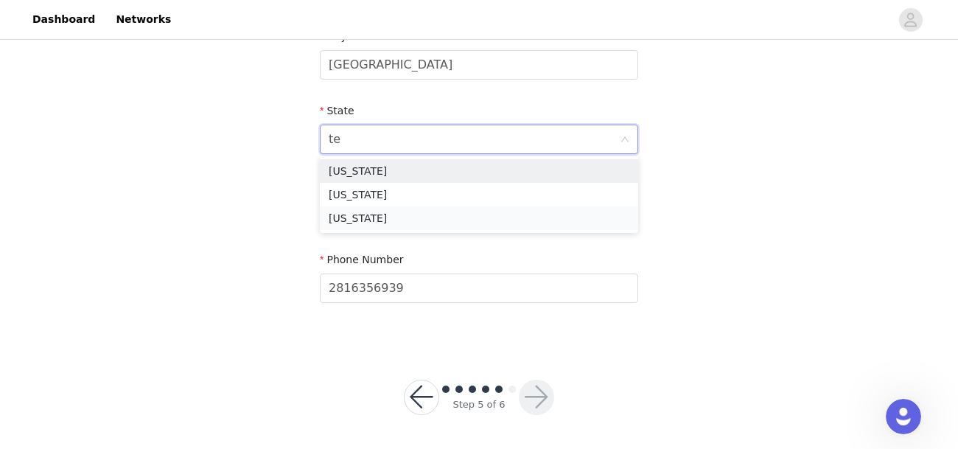
type input "tex"
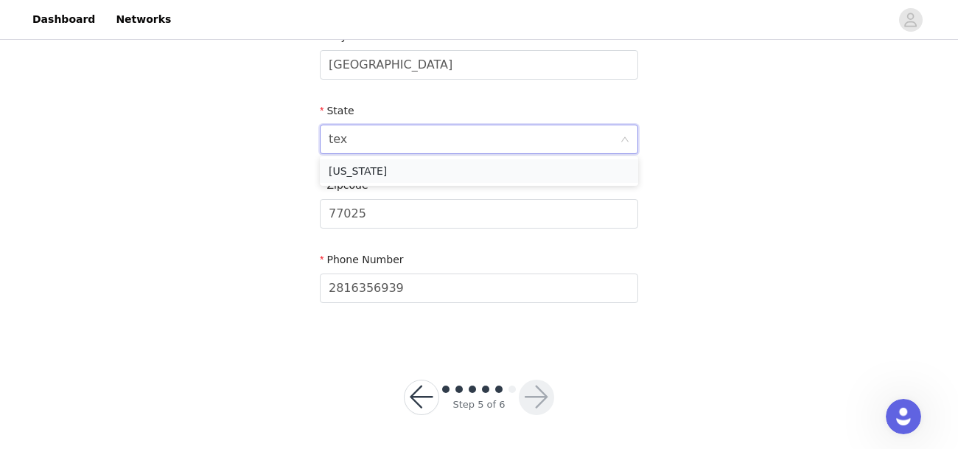
click at [352, 169] on li "[US_STATE]" at bounding box center [479, 171] width 318 height 24
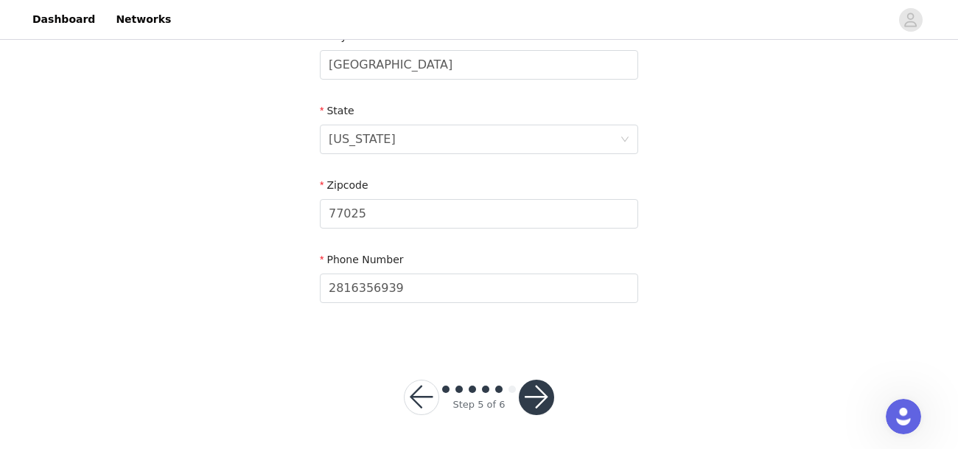
click at [545, 408] on button "button" at bounding box center [536, 396] width 35 height 35
click at [536, 400] on button "button" at bounding box center [536, 396] width 35 height 35
click at [539, 399] on button "button" at bounding box center [536, 396] width 35 height 35
click at [533, 384] on button "button" at bounding box center [536, 396] width 35 height 35
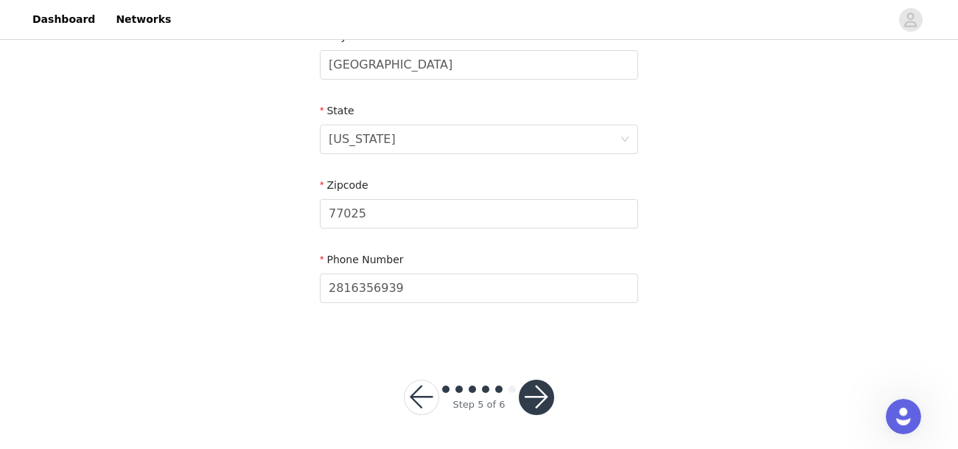
click at [533, 384] on button "button" at bounding box center [536, 396] width 35 height 35
click at [534, 387] on button "button" at bounding box center [536, 396] width 35 height 35
click at [556, 281] on input "2816356939" at bounding box center [479, 287] width 318 height 29
click at [544, 403] on button "button" at bounding box center [536, 396] width 35 height 35
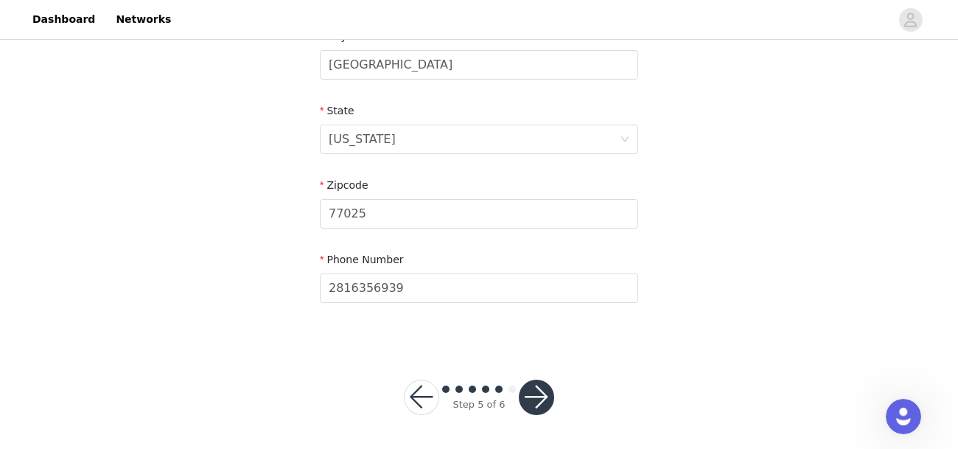
click at [544, 403] on button "button" at bounding box center [536, 396] width 35 height 35
click at [418, 402] on button "button" at bounding box center [421, 396] width 35 height 35
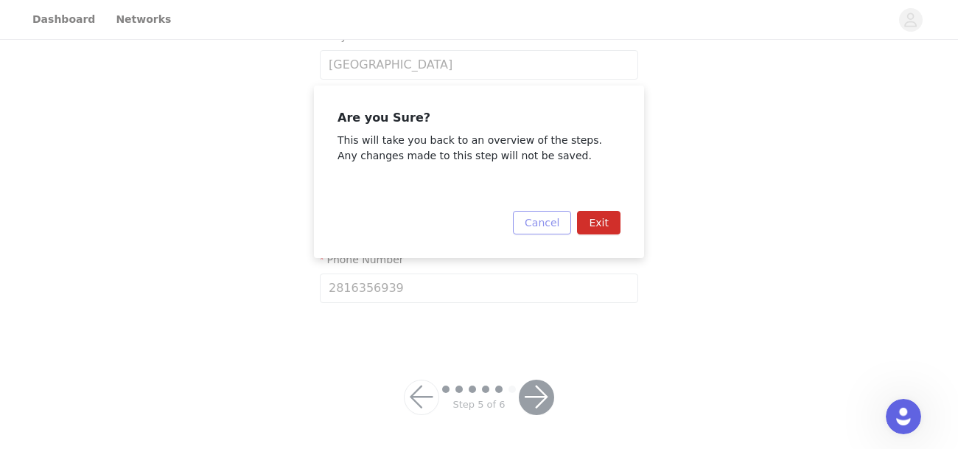
click at [565, 220] on button "Cancel" at bounding box center [542, 223] width 58 height 24
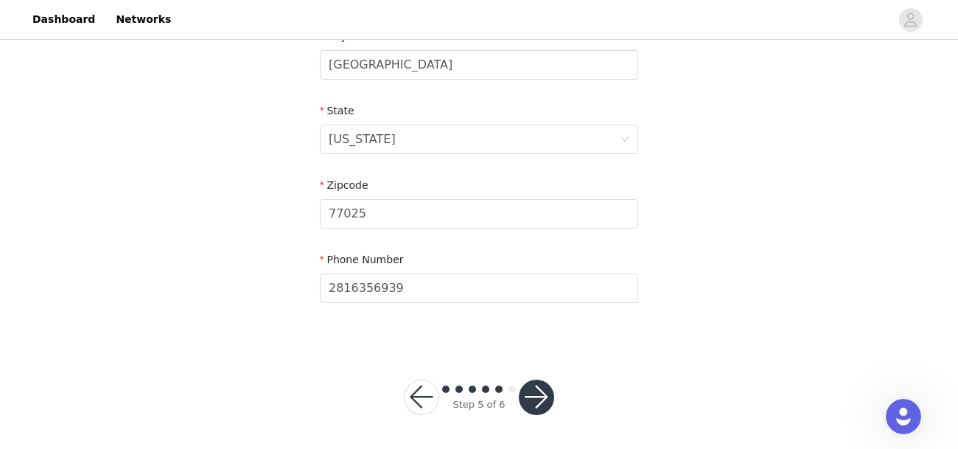
click at [550, 393] on button "button" at bounding box center [536, 396] width 35 height 35
click at [519, 379] on button "button" at bounding box center [536, 396] width 35 height 35
click at [500, 193] on div "Zipcode" at bounding box center [479, 188] width 318 height 21
click at [504, 206] on input "77025" at bounding box center [479, 213] width 318 height 29
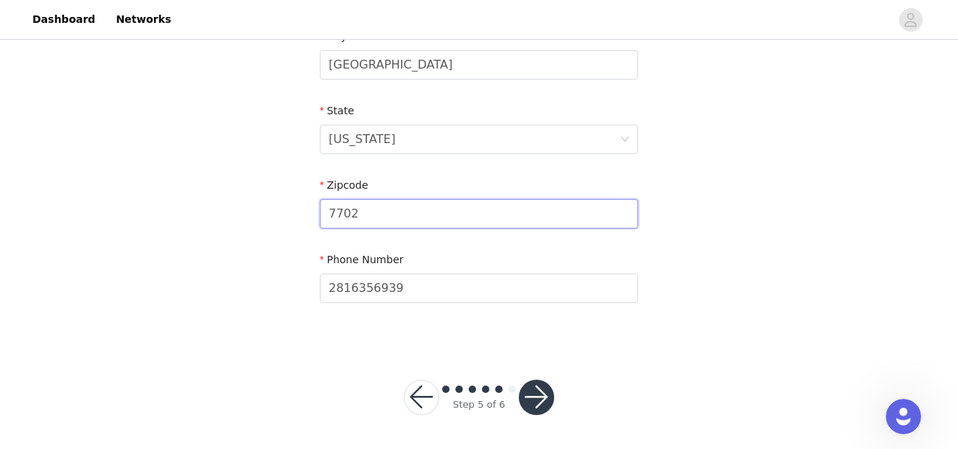
type input "77025"
click at [519, 402] on div at bounding box center [536, 396] width 35 height 35
click at [524, 402] on button "button" at bounding box center [536, 396] width 35 height 35
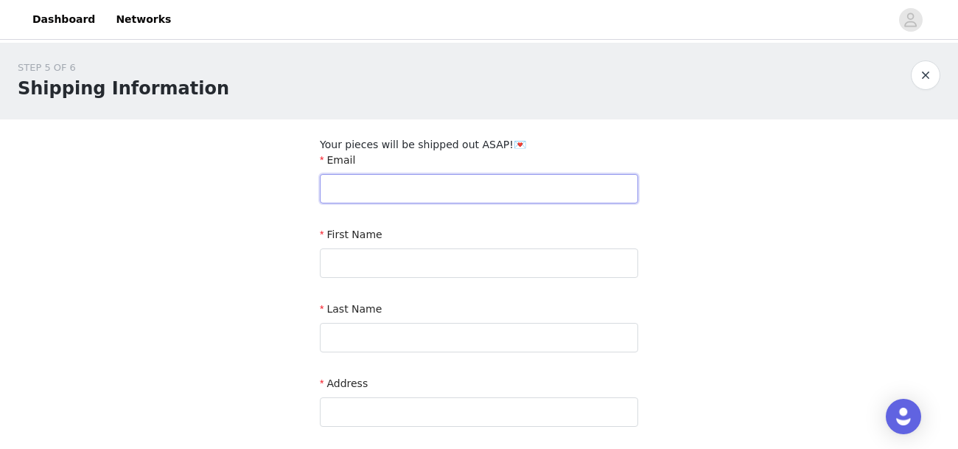
click at [390, 192] on input "text" at bounding box center [479, 188] width 318 height 29
type input "[EMAIL_ADDRESS][DOMAIN_NAME]"
type input "[PERSON_NAME]"
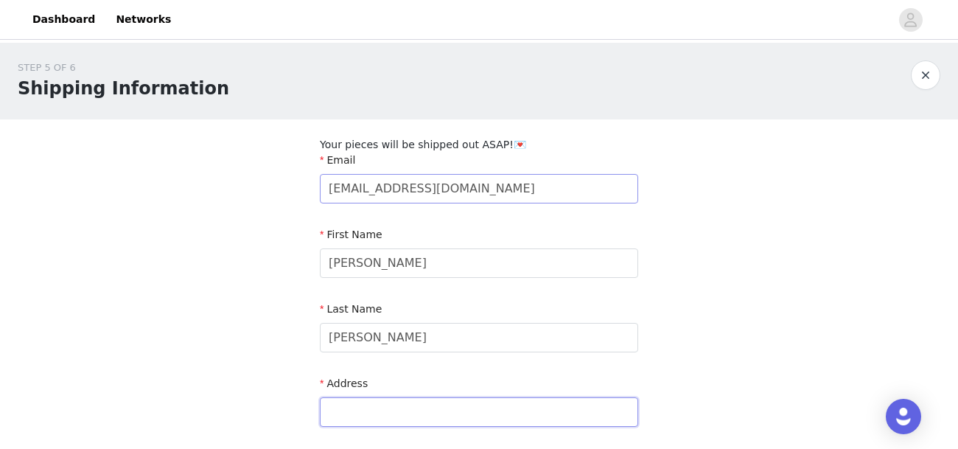
type input "[STREET_ADDRESS][PERSON_NAME]"
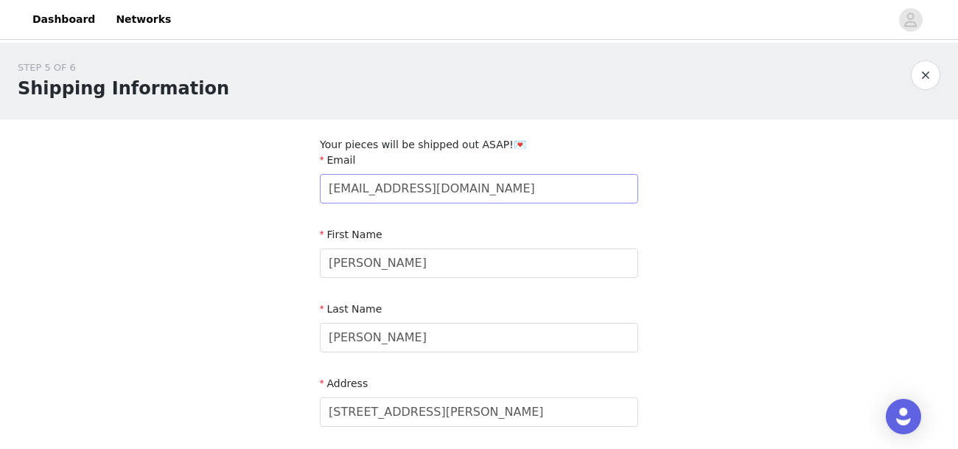
type input "[GEOGRAPHIC_DATA]"
type input "77025"
type input "2816356939"
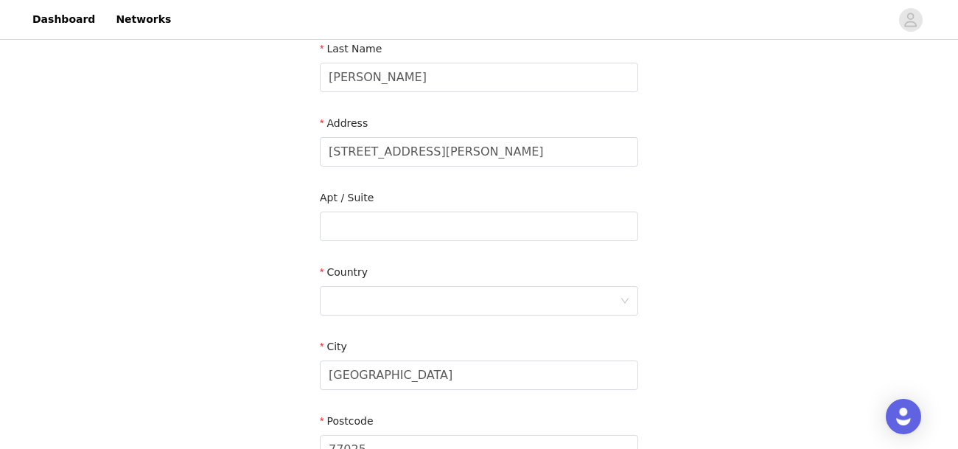
scroll to position [261, 0]
click at [413, 288] on div at bounding box center [474, 300] width 291 height 28
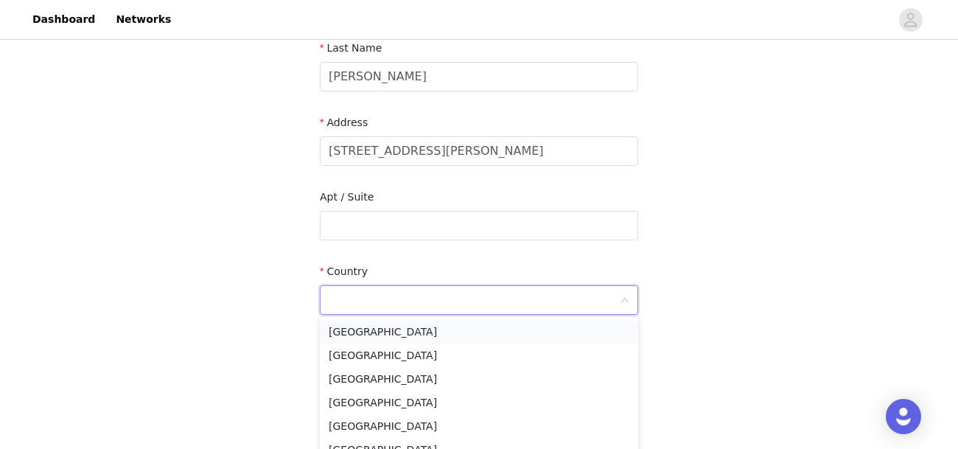
click at [390, 333] on li "[GEOGRAPHIC_DATA]" at bounding box center [479, 332] width 318 height 24
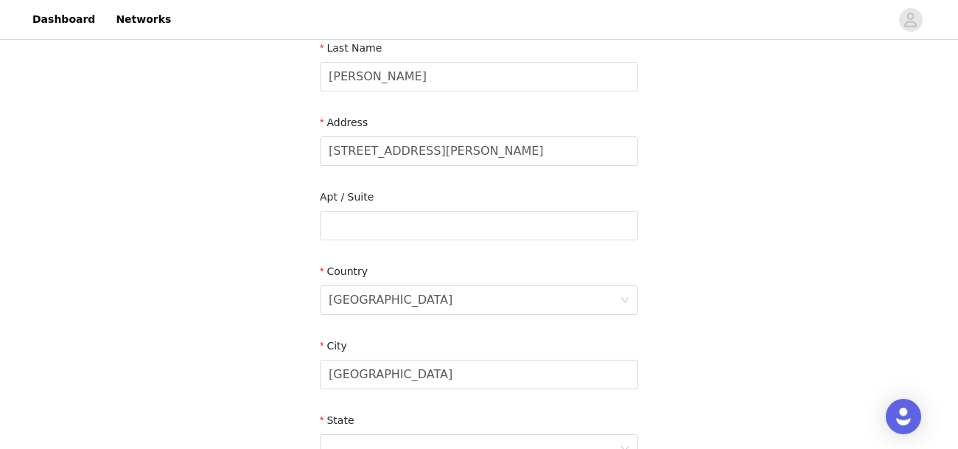
scroll to position [429, 0]
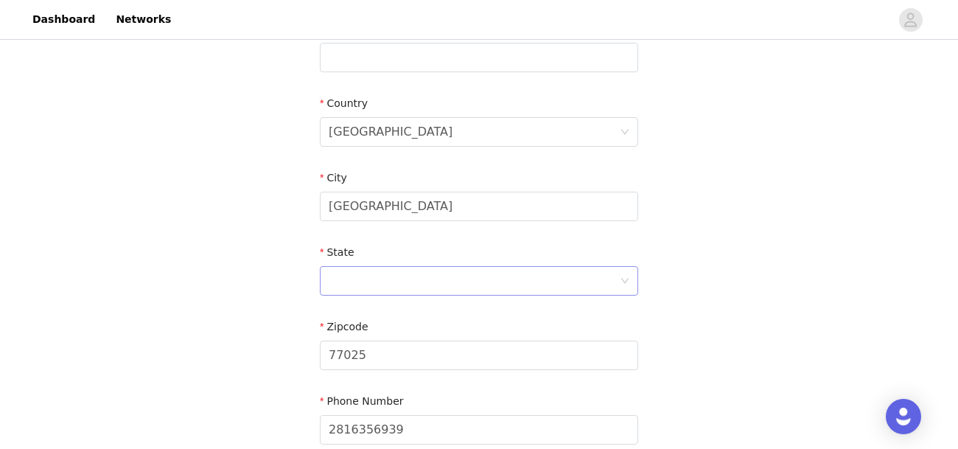
click at [365, 293] on div at bounding box center [474, 281] width 291 height 28
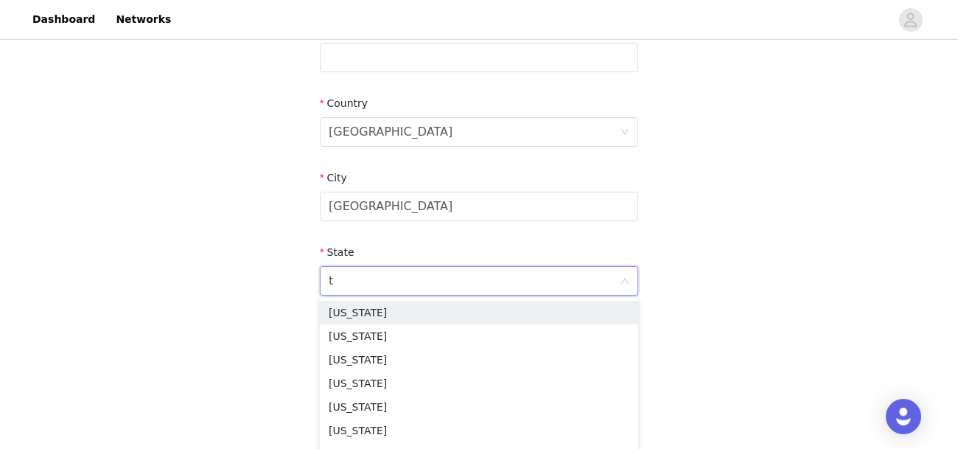
type input "te"
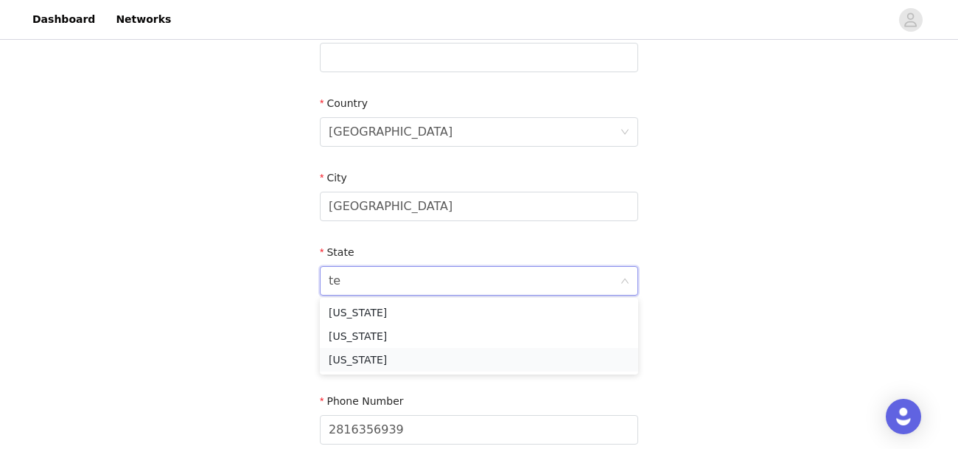
click at [369, 357] on li "[US_STATE]" at bounding box center [479, 360] width 318 height 24
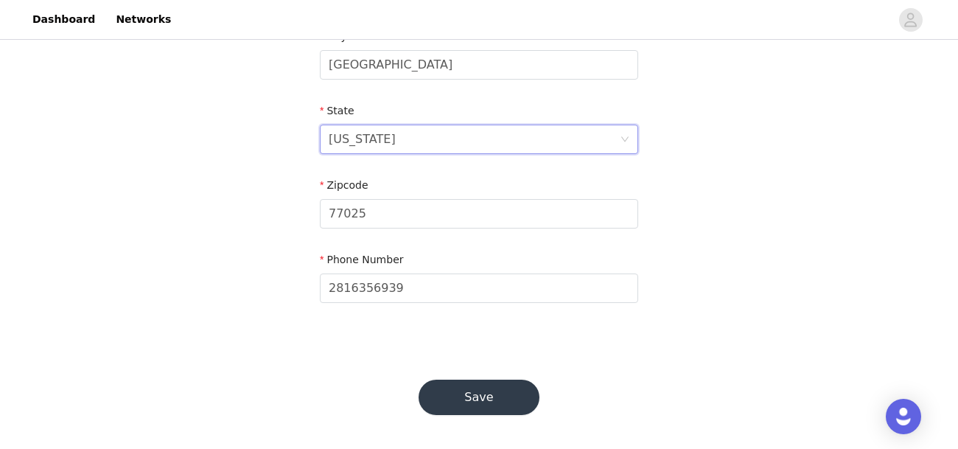
click at [477, 410] on button "Save" at bounding box center [478, 396] width 121 height 35
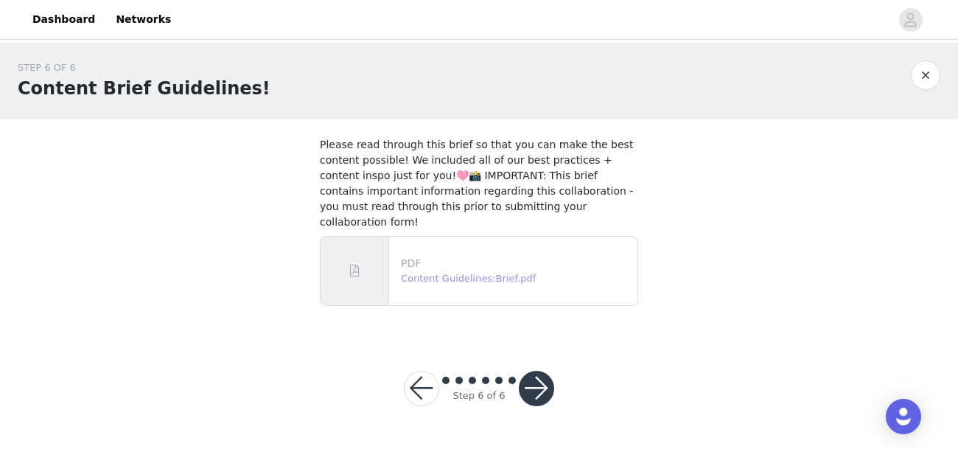
click at [458, 273] on link "Content Guidelines:Brief.pdf" at bounding box center [468, 278] width 135 height 11
click at [528, 376] on button "button" at bounding box center [536, 388] width 35 height 35
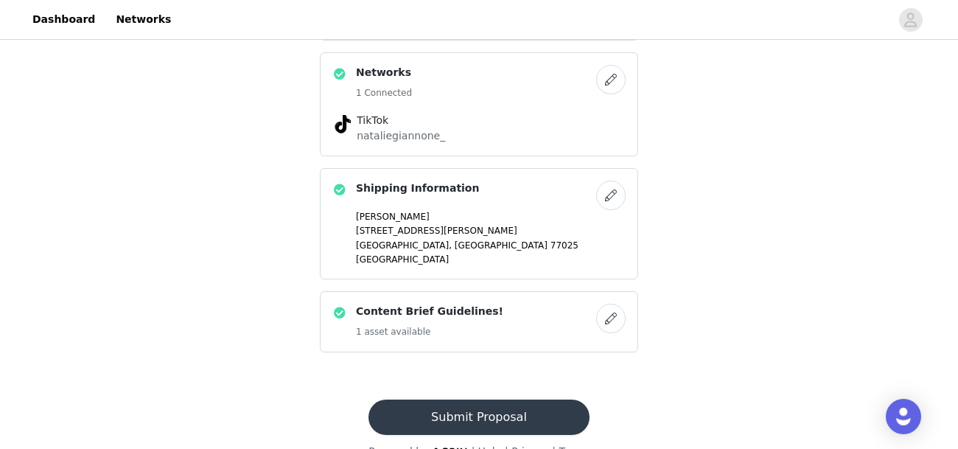
click at [519, 399] on button "Submit Proposal" at bounding box center [478, 416] width 220 height 35
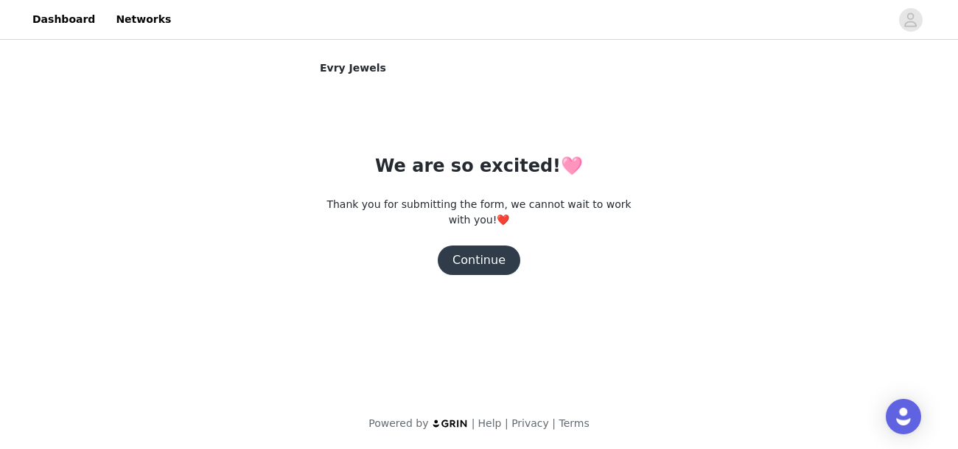
click at [460, 253] on button "Continue" at bounding box center [479, 259] width 83 height 29
